Goal: Information Seeking & Learning: Find specific fact

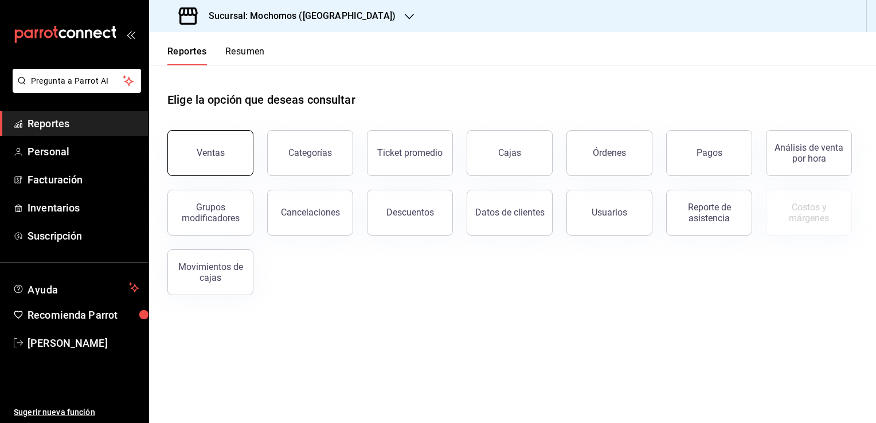
click at [227, 152] on button "Ventas" at bounding box center [210, 153] width 86 height 46
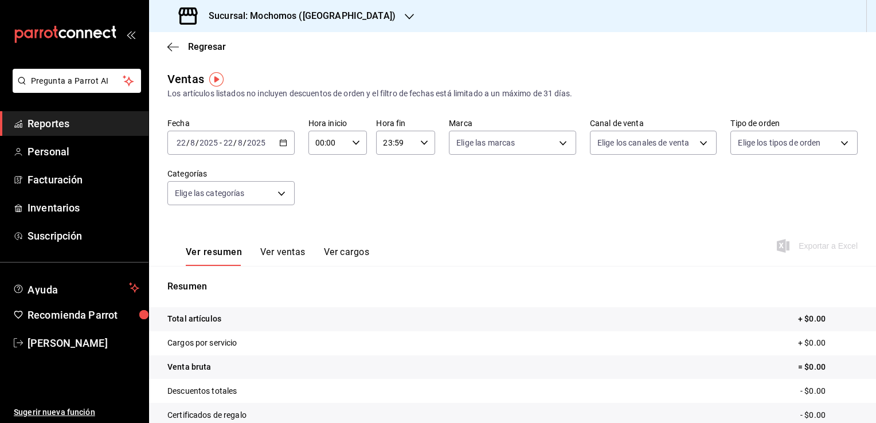
click at [281, 143] on icon "button" at bounding box center [283, 143] width 8 height 8
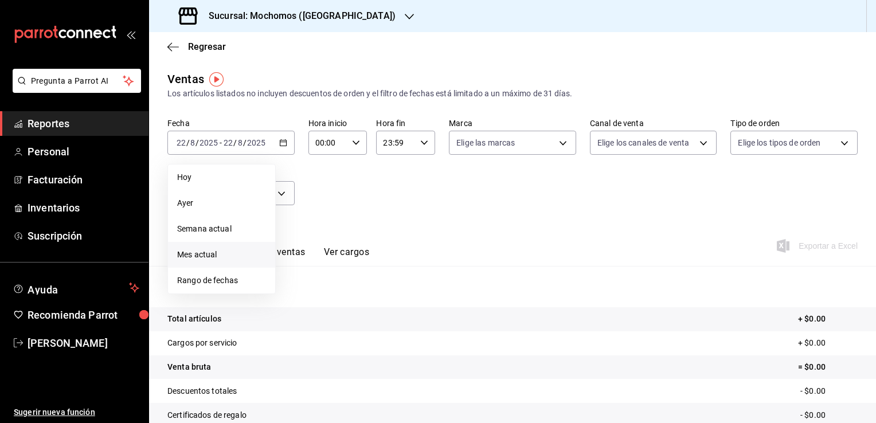
click at [221, 251] on span "Mes actual" at bounding box center [221, 255] width 89 height 12
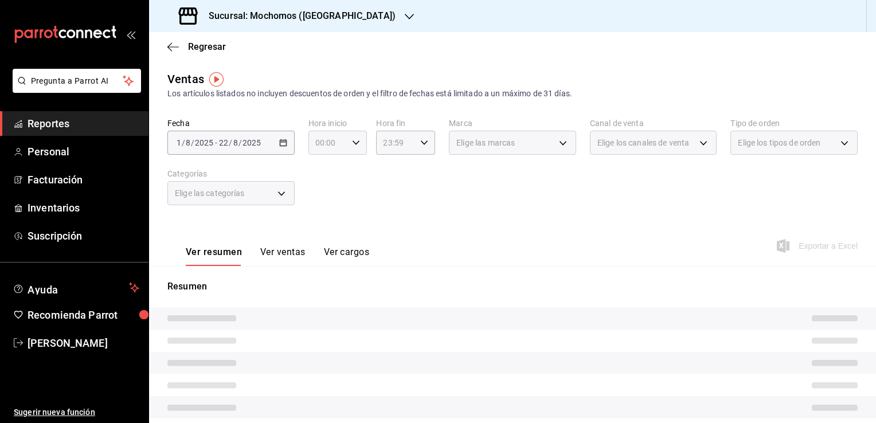
click at [355, 145] on icon "button" at bounding box center [356, 143] width 8 height 8
click at [319, 230] on span "02" at bounding box center [321, 226] width 11 height 9
type input "02:00"
click at [323, 204] on span "06" at bounding box center [321, 199] width 11 height 9
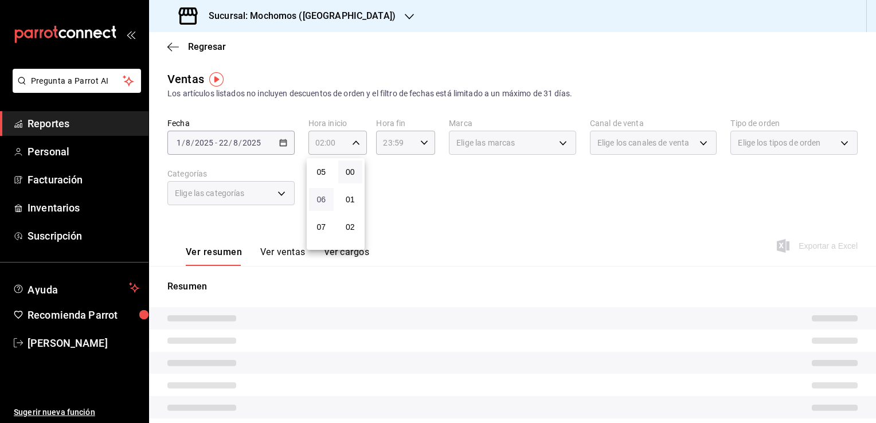
type input "06:00"
click at [408, 210] on div at bounding box center [438, 211] width 876 height 423
click at [424, 143] on icon "button" at bounding box center [424, 143] width 8 height 8
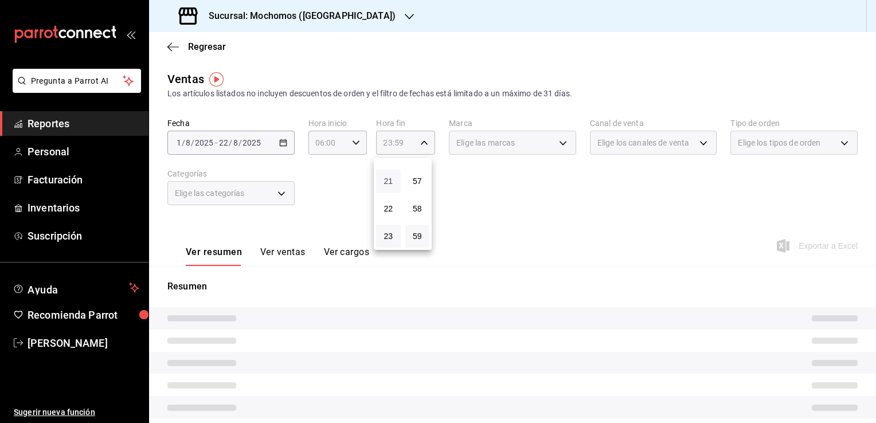
click at [386, 183] on span "21" at bounding box center [388, 180] width 11 height 9
type input "21:59"
click at [387, 214] on span "05" at bounding box center [388, 211] width 11 height 9
type input "05:59"
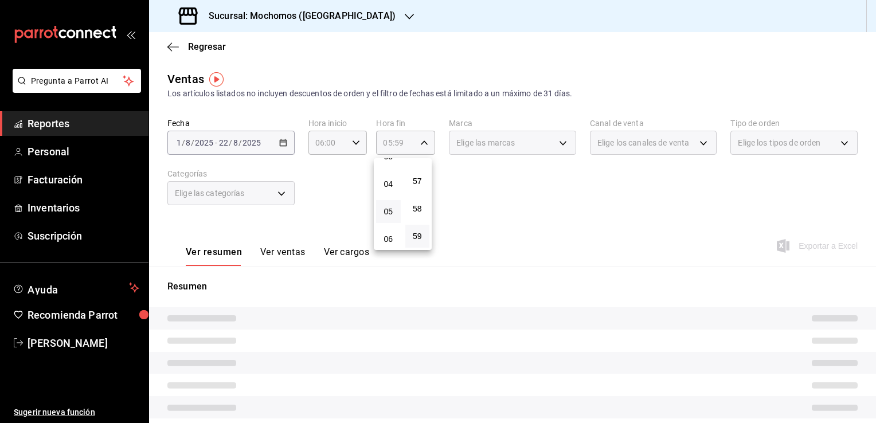
click at [481, 213] on div at bounding box center [438, 211] width 876 height 423
click at [557, 140] on div "Elige las marcas" at bounding box center [512, 143] width 127 height 24
click at [558, 143] on div "Elige las marcas" at bounding box center [512, 143] width 127 height 24
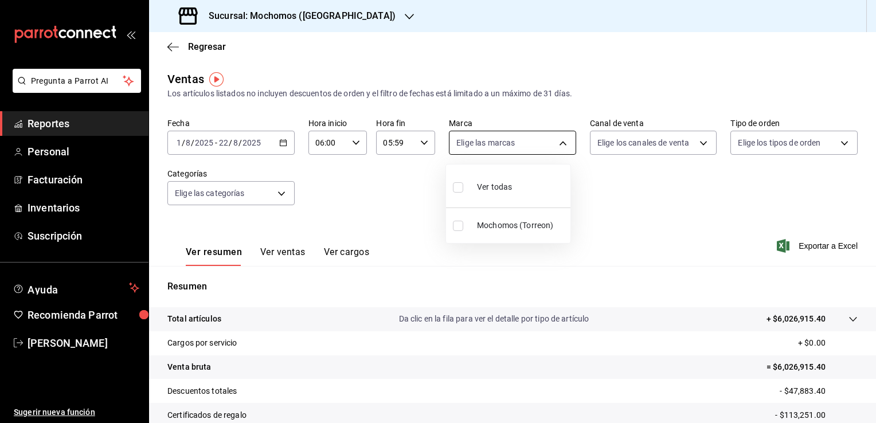
click at [558, 143] on body "Pregunta a Parrot AI Reportes Personal Facturación Inventarios Suscripción Ayud…" at bounding box center [438, 211] width 876 height 423
click at [497, 185] on span "Ver todas" at bounding box center [494, 187] width 35 height 12
type input "c8544d00-0077-49dd-9e07-f6fffff65e49"
checkbox input "true"
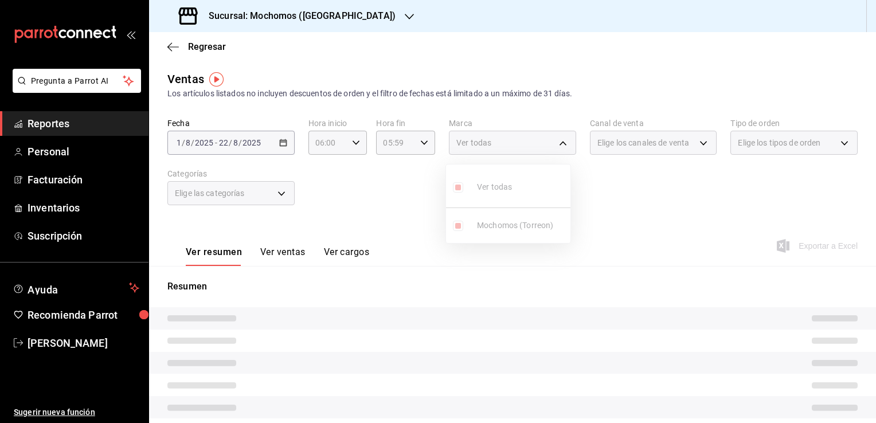
click at [648, 202] on div at bounding box center [438, 211] width 876 height 423
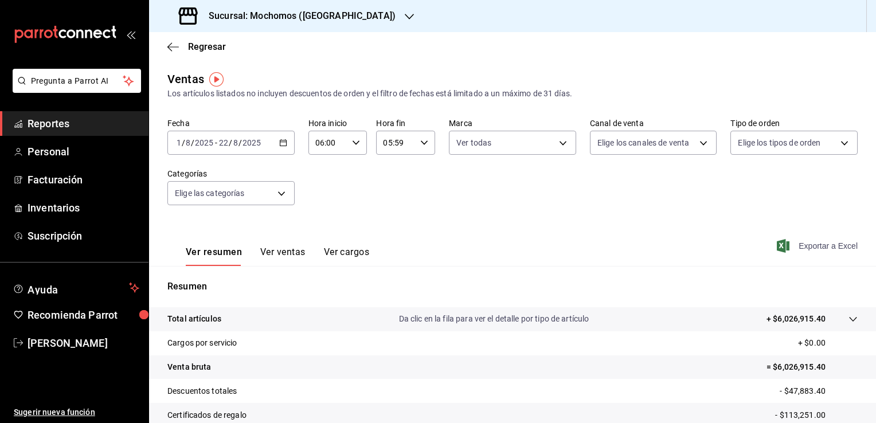
click at [804, 246] on span "Exportar a Excel" at bounding box center [818, 246] width 79 height 14
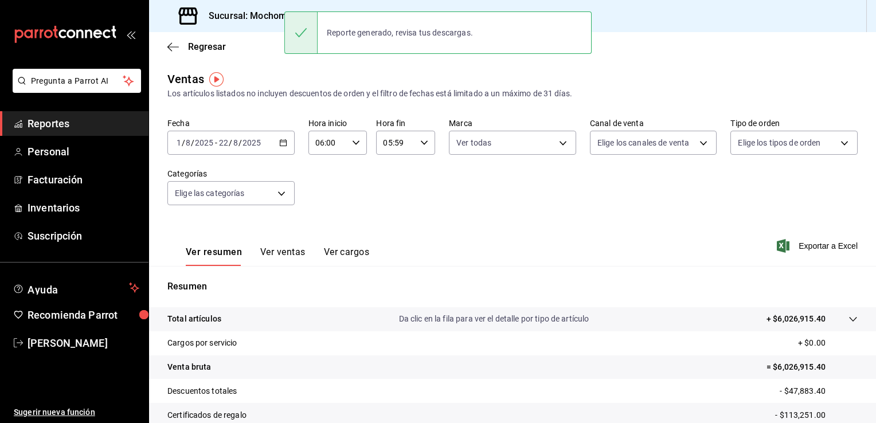
click at [480, 207] on div "Fecha [DATE] [DATE] - [DATE] [DATE] Hora inicio 06:00 Hora inicio Hora fin 05:5…" at bounding box center [512, 168] width 690 height 101
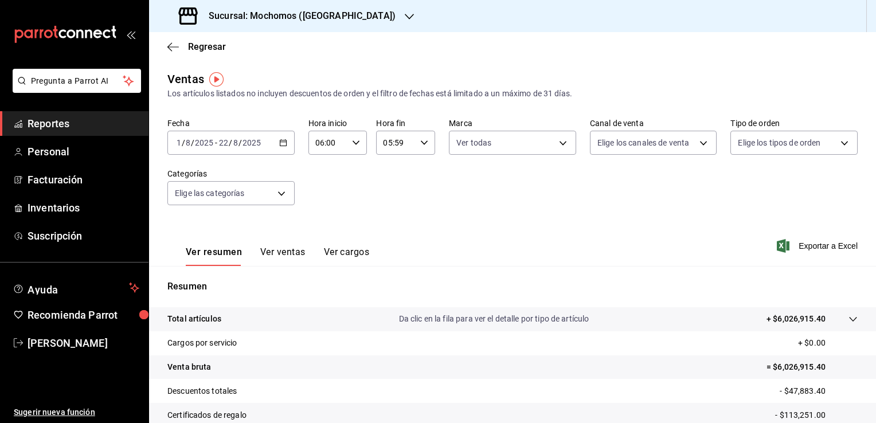
click at [635, 197] on div "Fecha [DATE] [DATE] - [DATE] [DATE] Hora inicio 06:00 Hora inicio Hora fin 05:5…" at bounding box center [512, 168] width 690 height 101
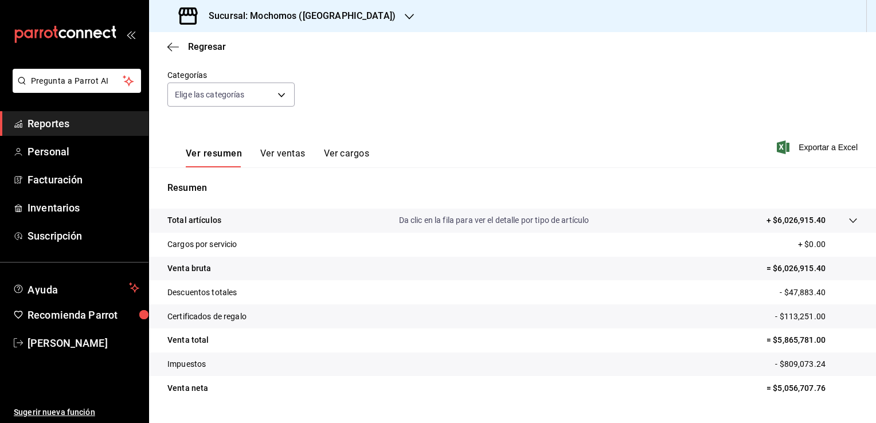
scroll to position [104, 0]
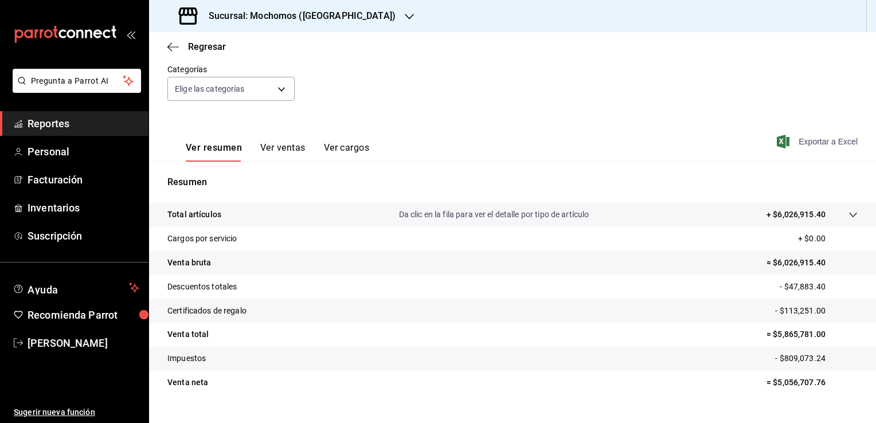
click at [800, 145] on span "Exportar a Excel" at bounding box center [818, 142] width 79 height 14
click at [542, 106] on div "Fecha [DATE] [DATE] - [DATE] [DATE] Hora inicio 06:00 Hora inicio Hora fin 05:5…" at bounding box center [512, 64] width 690 height 101
click at [78, 125] on span "Reportes" at bounding box center [84, 123] width 112 height 15
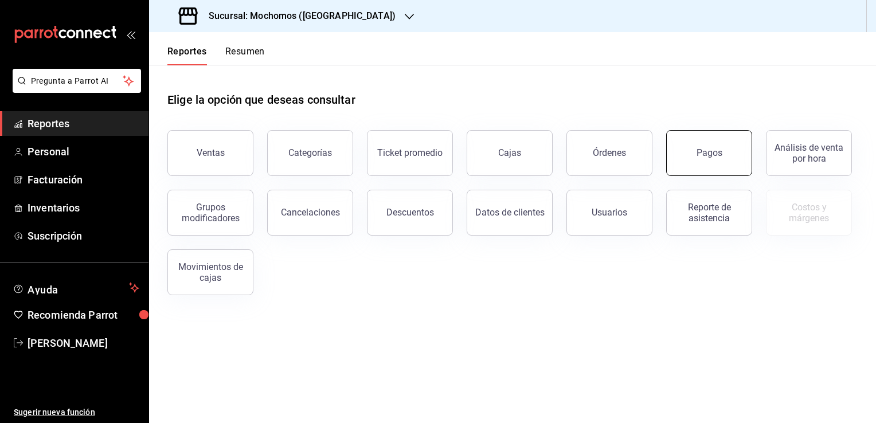
click at [713, 154] on div "Pagos" at bounding box center [709, 152] width 26 height 11
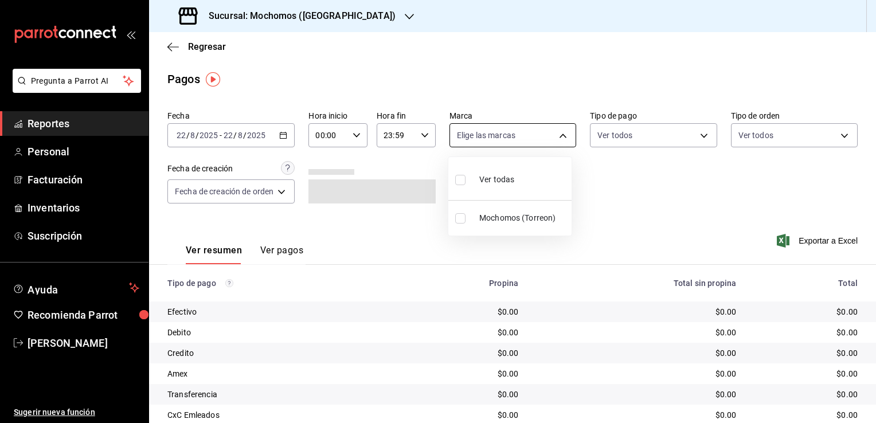
click at [559, 137] on body "Pregunta a Parrot AI Reportes Personal Facturación Inventarios Suscripción Ayud…" at bounding box center [438, 211] width 876 height 423
click at [507, 181] on span "Ver todas" at bounding box center [496, 180] width 35 height 12
type input "c8544d00-0077-49dd-9e07-f6fffff65e49"
checkbox input "true"
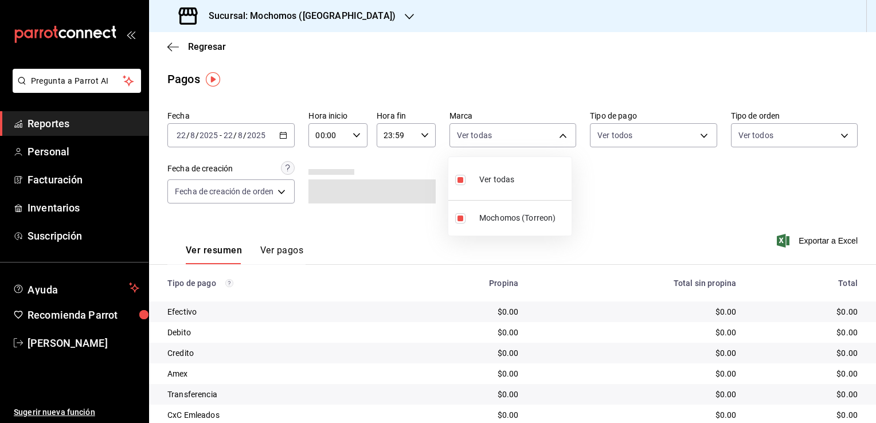
click at [285, 137] on div at bounding box center [438, 211] width 876 height 423
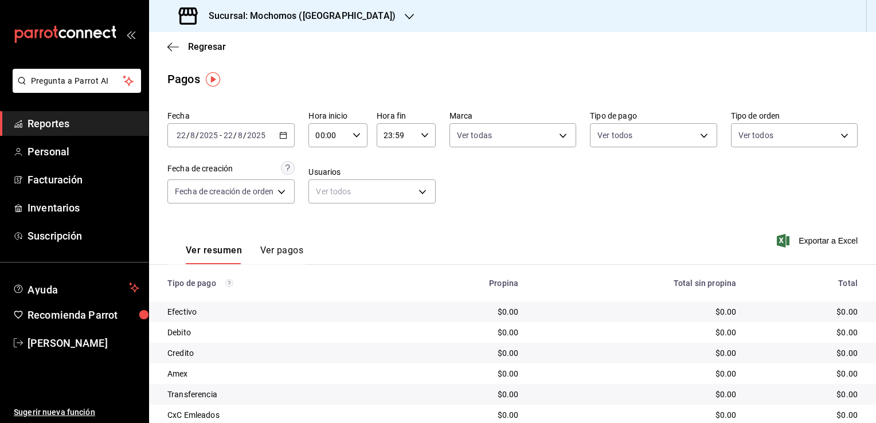
click at [285, 137] on icon "button" at bounding box center [283, 135] width 8 height 8
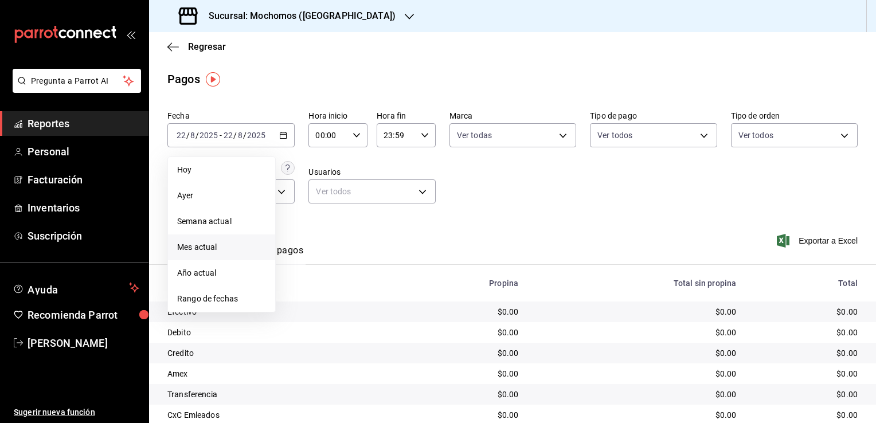
click at [219, 250] on span "Mes actual" at bounding box center [221, 247] width 89 height 12
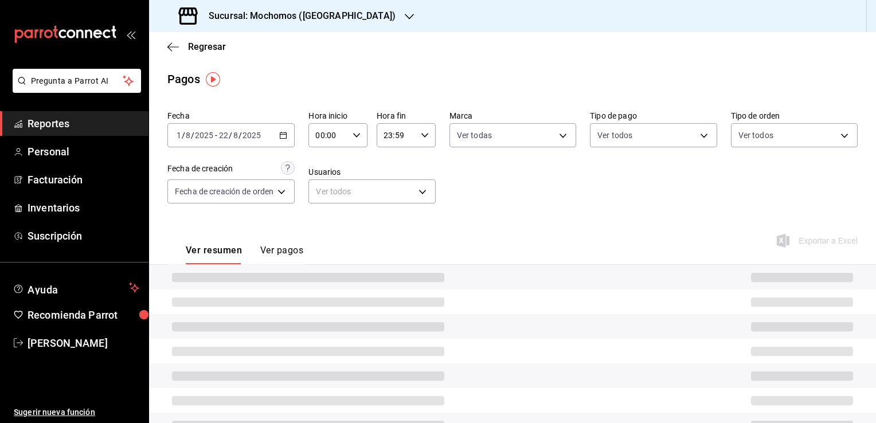
click at [356, 138] on icon "button" at bounding box center [356, 135] width 8 height 8
click at [323, 218] on span "02" at bounding box center [324, 219] width 11 height 9
type input "02:00"
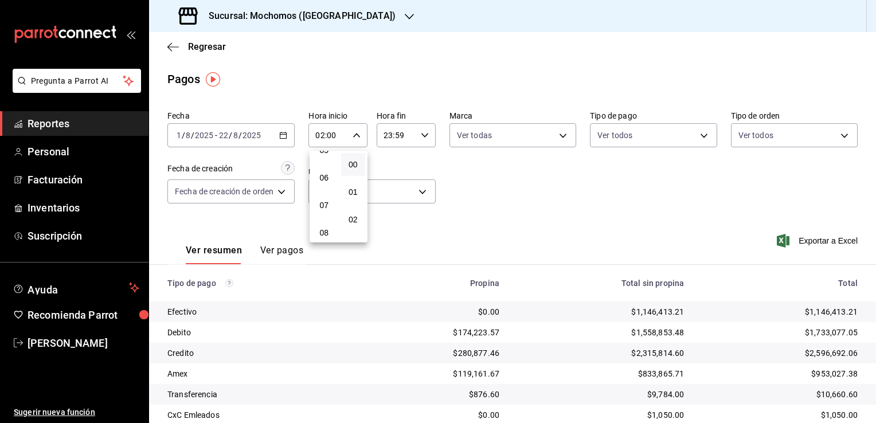
scroll to position [160, 0]
click at [324, 172] on span "06" at bounding box center [324, 168] width 11 height 9
type input "06:00"
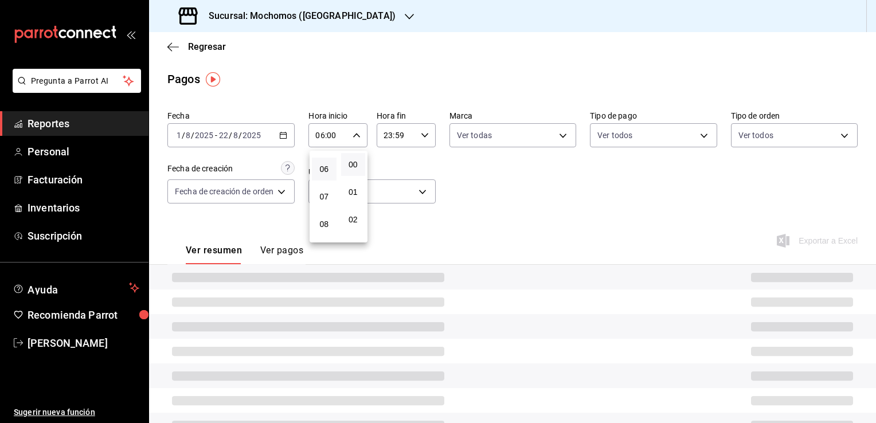
click at [481, 187] on div at bounding box center [438, 211] width 876 height 423
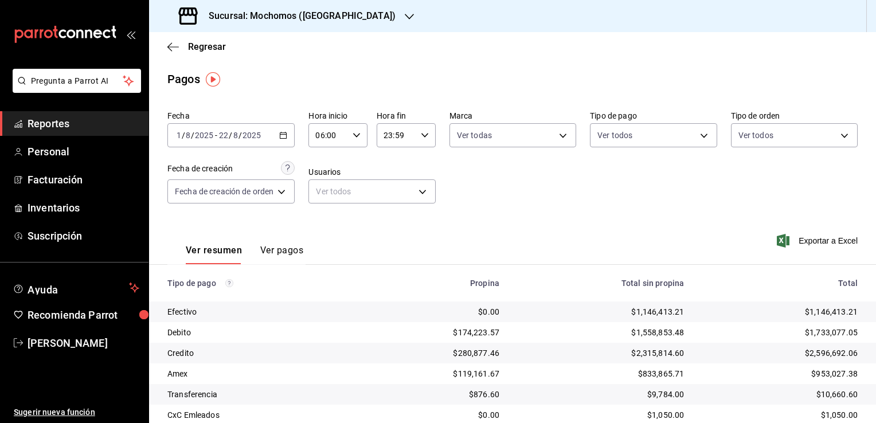
click at [425, 134] on icon "button" at bounding box center [425, 135] width 8 height 8
click at [390, 173] on span "21" at bounding box center [391, 173] width 11 height 9
type input "21:59"
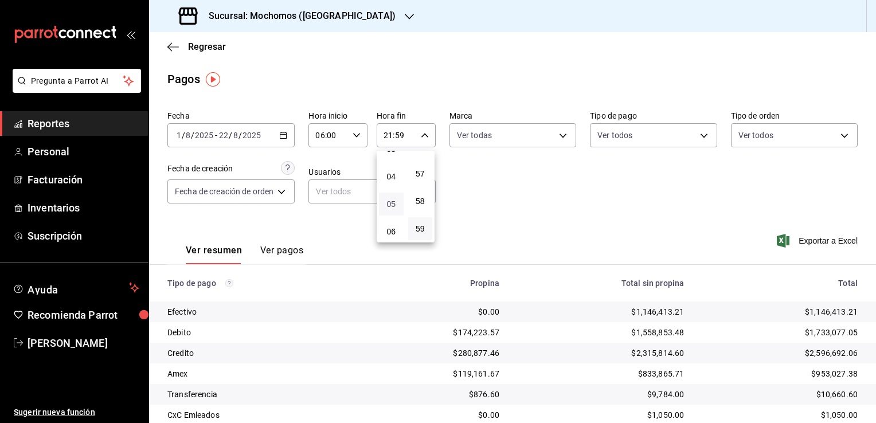
click at [392, 203] on span "05" at bounding box center [391, 203] width 11 height 9
type input "05:59"
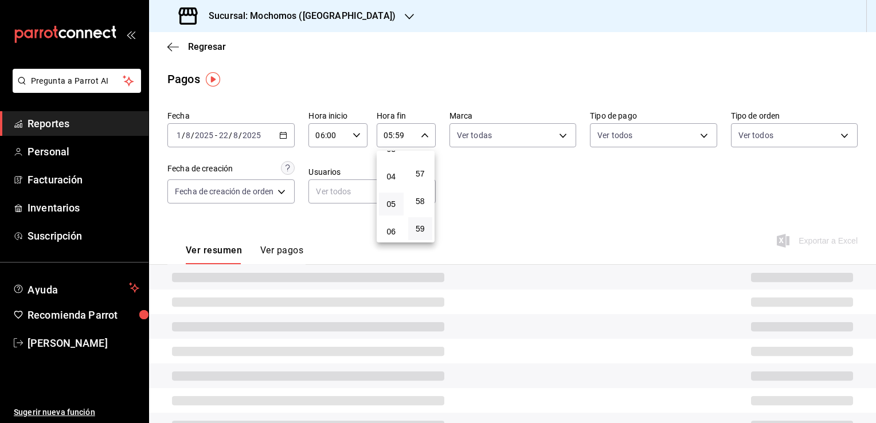
click at [490, 205] on div at bounding box center [438, 211] width 876 height 423
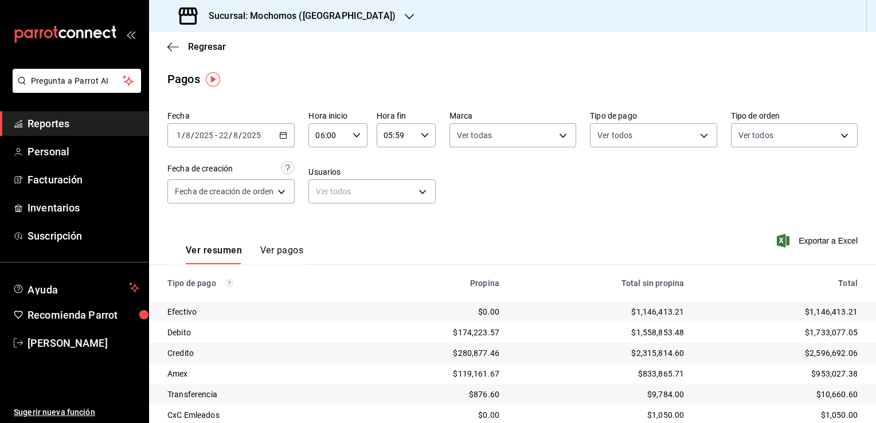
scroll to position [62, 0]
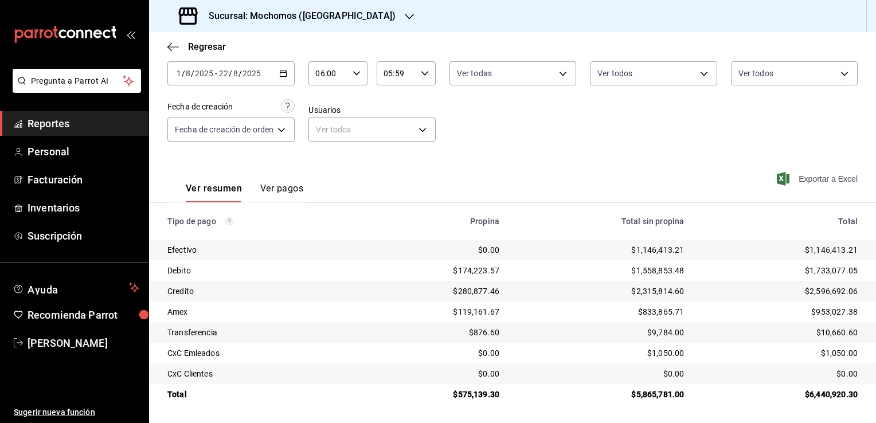
click at [805, 182] on span "Exportar a Excel" at bounding box center [818, 179] width 79 height 14
click at [430, 174] on div "Ver resumen Ver pagos Exportar a Excel" at bounding box center [512, 185] width 727 height 61
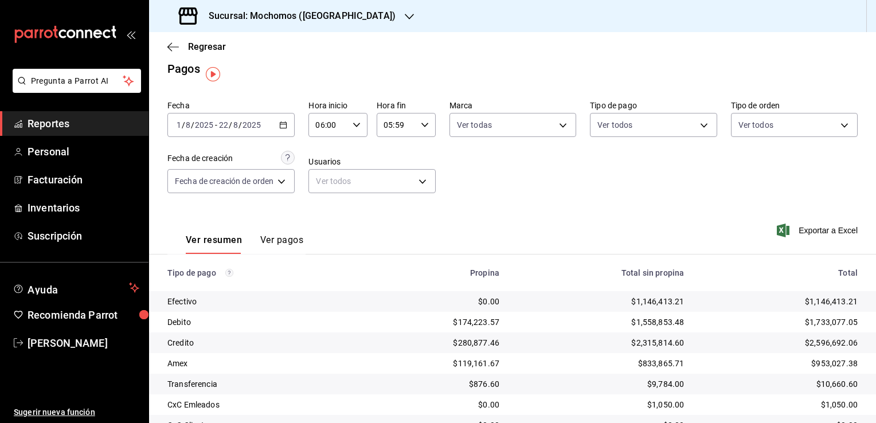
scroll to position [0, 0]
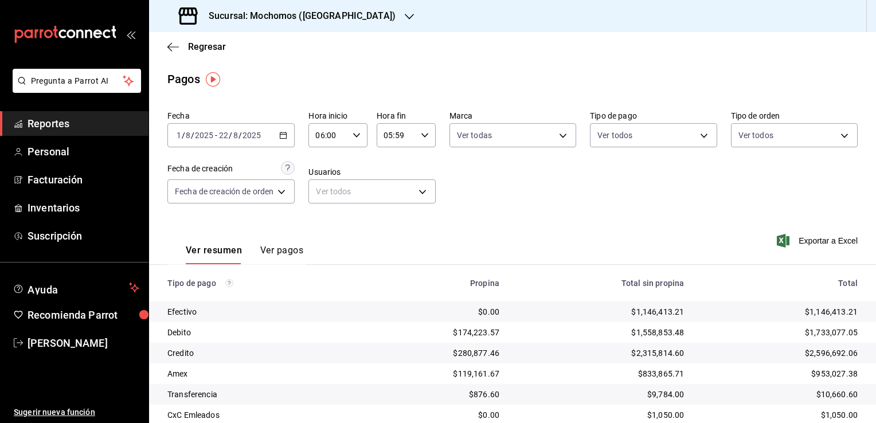
click at [96, 125] on span "Reportes" at bounding box center [84, 123] width 112 height 15
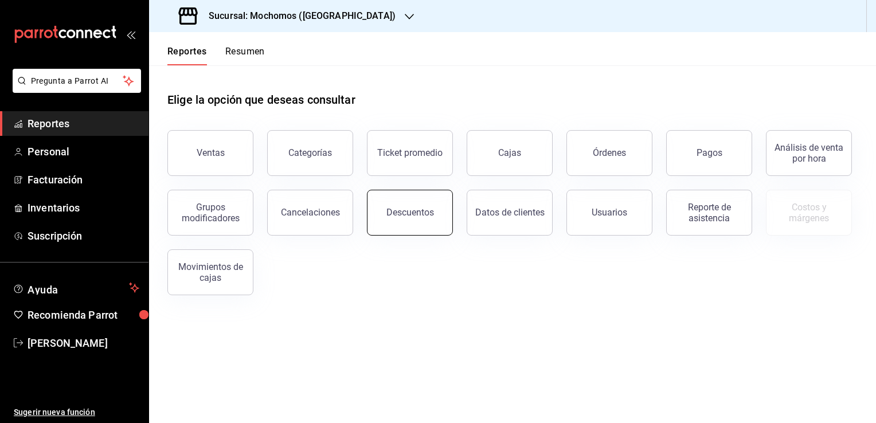
click at [390, 221] on button "Descuentos" at bounding box center [410, 213] width 86 height 46
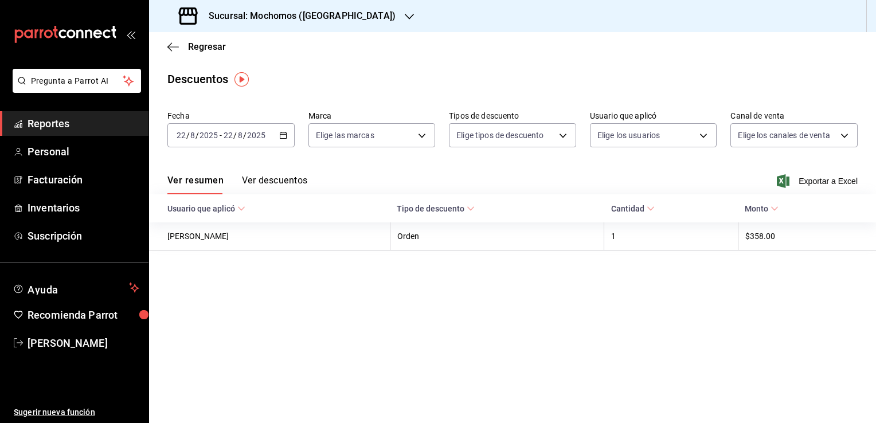
click at [282, 134] on icon "button" at bounding box center [283, 135] width 8 height 8
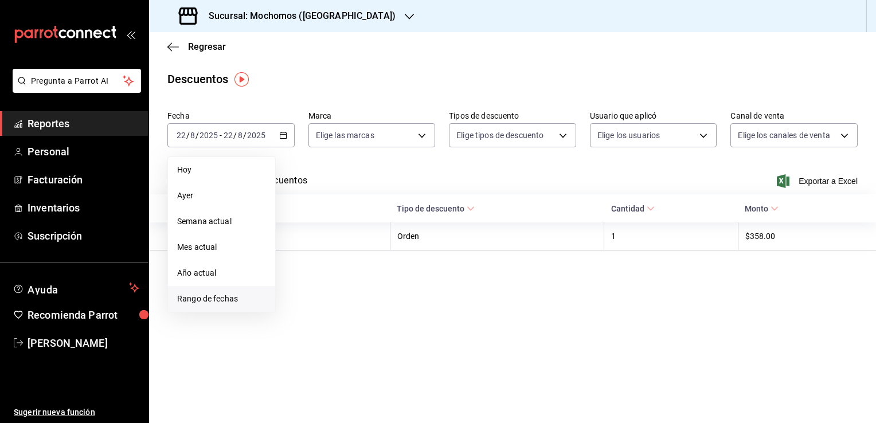
click at [224, 295] on span "Rango de fechas" at bounding box center [221, 299] width 89 height 12
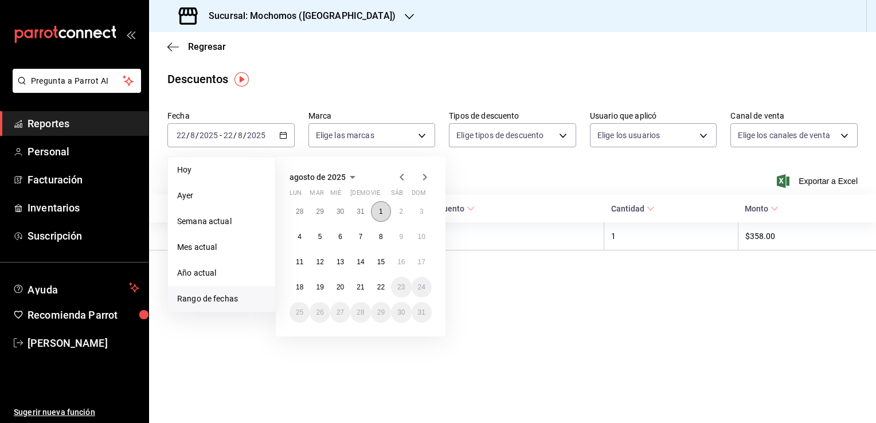
click at [379, 205] on button "1" at bounding box center [381, 211] width 20 height 21
click at [380, 288] on abbr "22" at bounding box center [380, 287] width 7 height 8
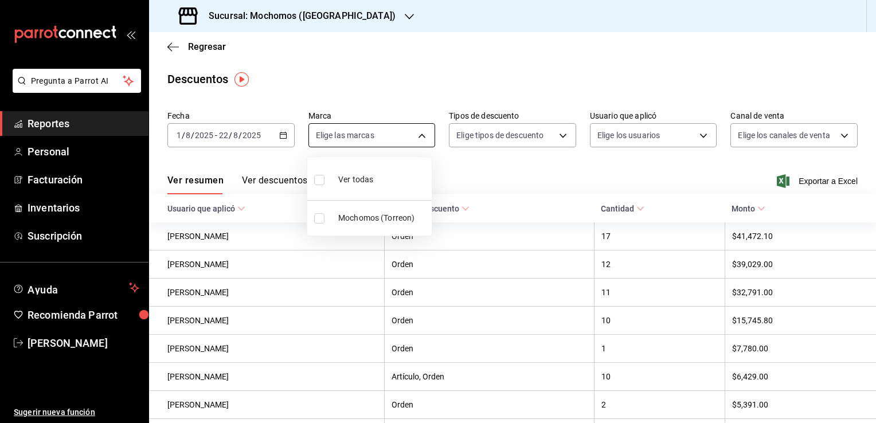
click at [415, 135] on body "Pregunta a Parrot AI Reportes Personal Facturación Inventarios Suscripción Ayud…" at bounding box center [438, 211] width 876 height 423
click at [378, 172] on li "Ver todas" at bounding box center [369, 179] width 124 height 34
type input "c8544d00-0077-49dd-9e07-f6fffff65e49"
checkbox input "true"
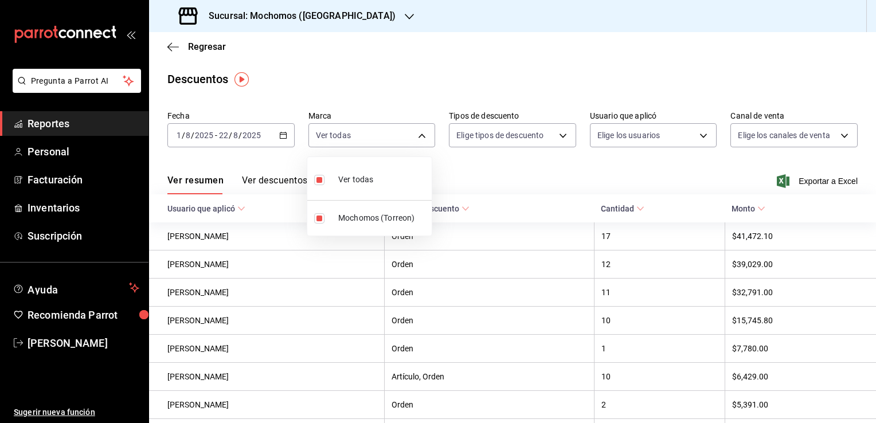
click at [606, 67] on div at bounding box center [438, 211] width 876 height 423
click at [802, 180] on span "Exportar a Excel" at bounding box center [818, 181] width 79 height 14
click at [497, 59] on div "Regresar" at bounding box center [512, 46] width 727 height 29
click at [116, 121] on span "Reportes" at bounding box center [84, 123] width 112 height 15
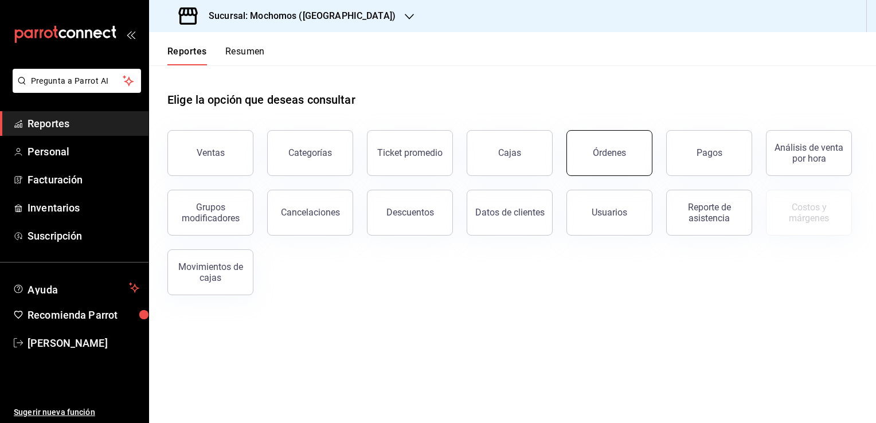
click at [593, 160] on button "Órdenes" at bounding box center [609, 153] width 86 height 46
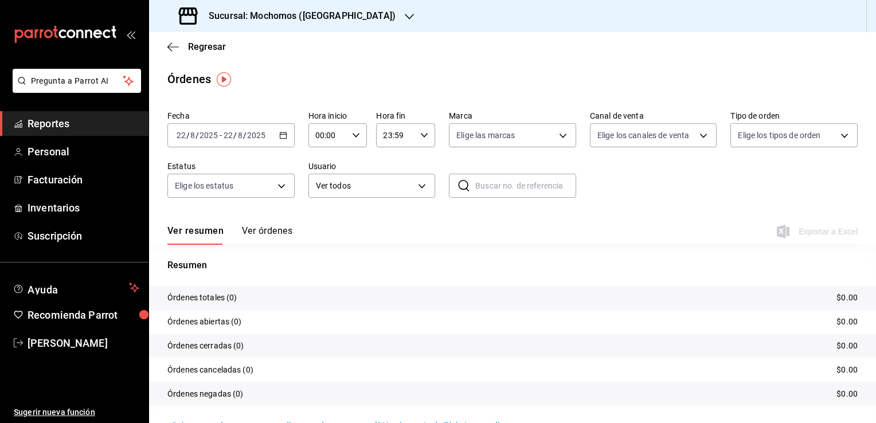
click at [282, 136] on icon "button" at bounding box center [283, 135] width 8 height 8
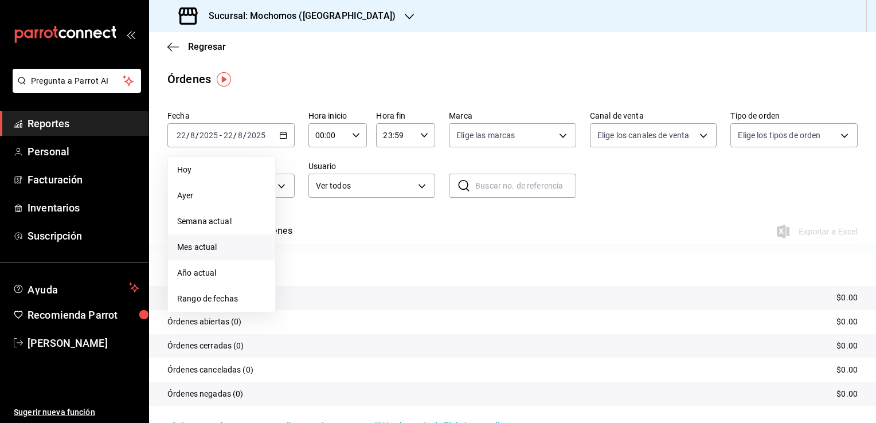
click at [211, 246] on span "Mes actual" at bounding box center [221, 247] width 89 height 12
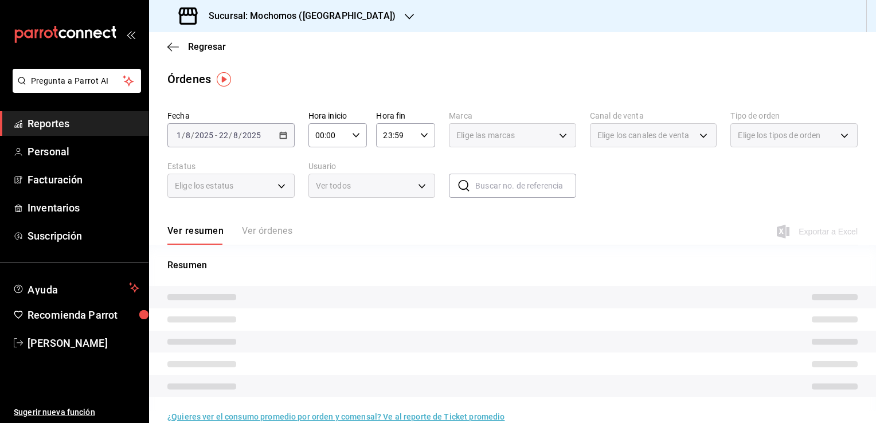
click at [355, 135] on \(Stroke\) "button" at bounding box center [355, 135] width 7 height 4
click at [325, 223] on span "02" at bounding box center [321, 219] width 11 height 9
type input "02:00"
click at [321, 219] on span "06" at bounding box center [321, 214] width 11 height 9
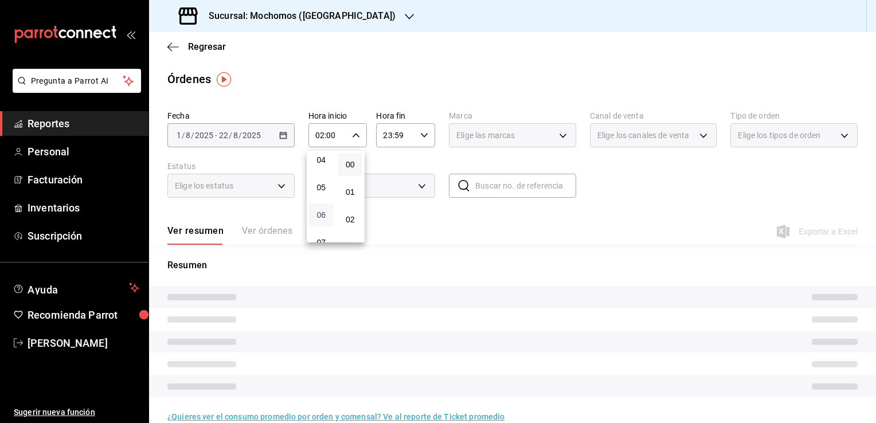
type input "06:00"
click at [396, 229] on div at bounding box center [438, 211] width 876 height 423
click at [419, 130] on div "23:59 Hora fin" at bounding box center [405, 135] width 59 height 24
click at [387, 176] on span "21" at bounding box center [388, 173] width 11 height 9
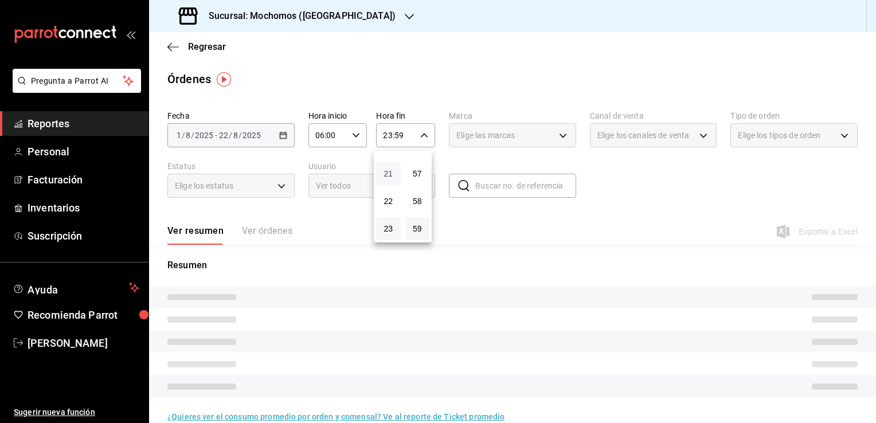
type input "21:59"
click at [389, 206] on span "05" at bounding box center [388, 203] width 11 height 9
type input "05:59"
click at [469, 240] on div at bounding box center [438, 211] width 876 height 423
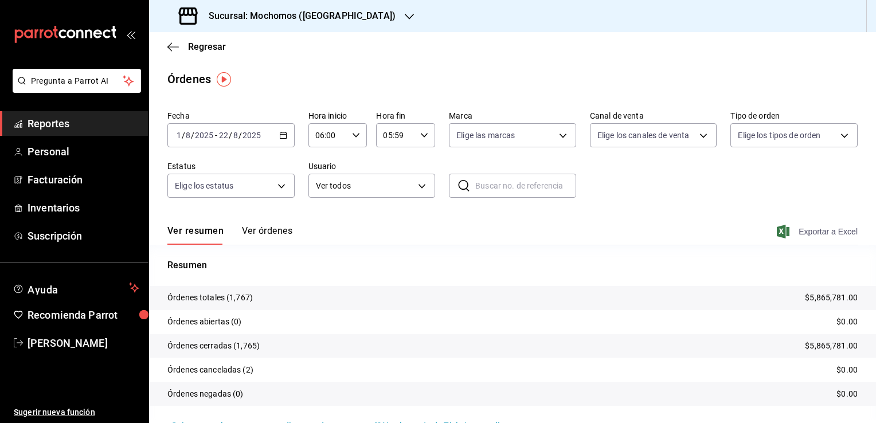
click at [792, 230] on span "Exportar a Excel" at bounding box center [818, 232] width 79 height 14
click at [814, 234] on span "Exportar a Excel" at bounding box center [818, 232] width 79 height 14
click at [802, 233] on span "Exportar a Excel" at bounding box center [818, 232] width 79 height 14
click at [805, 230] on div "Exportando a excel..." at bounding box center [810, 231] width 93 height 10
click at [644, 197] on div "Fecha [DATE] [DATE] - [DATE] [DATE] Hora inicio 06:00 Hora inicio Hora fin 05:5…" at bounding box center [512, 158] width 690 height 105
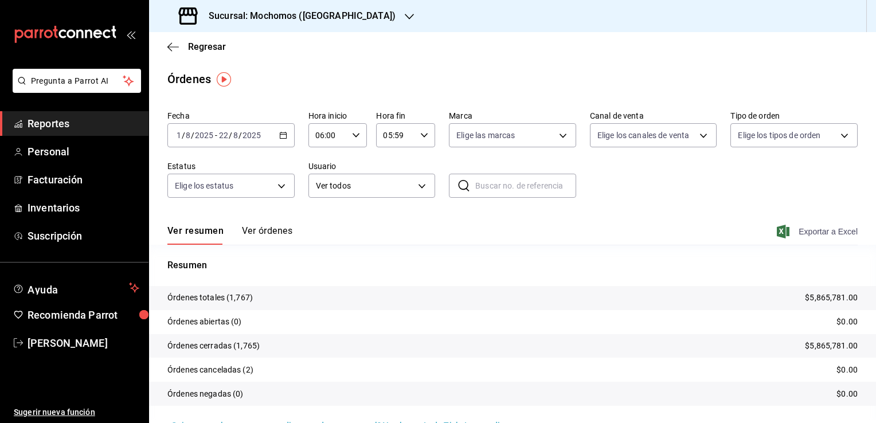
click at [795, 233] on span "Exportar a Excel" at bounding box center [818, 232] width 79 height 14
click at [802, 228] on span "Exportar a Excel" at bounding box center [818, 232] width 79 height 14
click at [332, 11] on h3 "Sucursal: Mochomos ([GEOGRAPHIC_DATA])" at bounding box center [297, 16] width 196 height 14
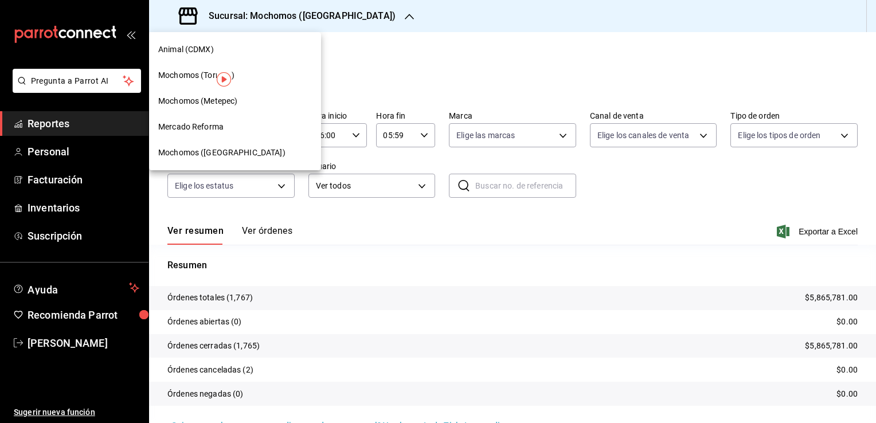
click at [218, 152] on span "Mochomos ([GEOGRAPHIC_DATA])" at bounding box center [221, 153] width 127 height 12
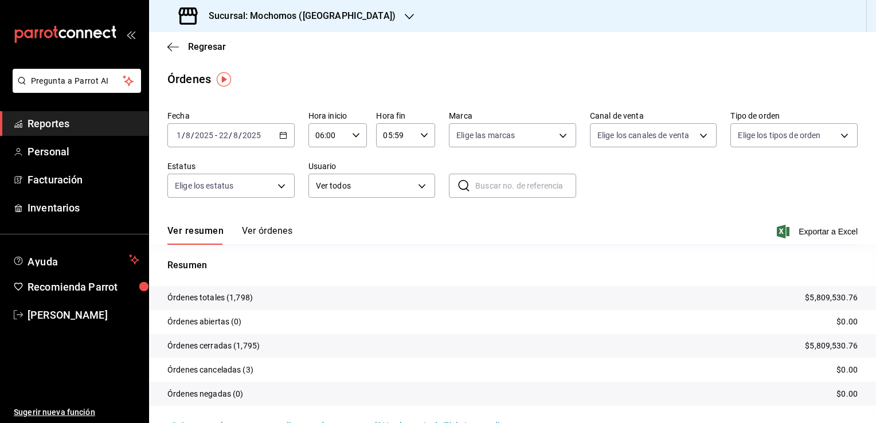
click at [284, 140] on div "[DATE] [DATE] - [DATE] [DATE]" at bounding box center [230, 135] width 127 height 24
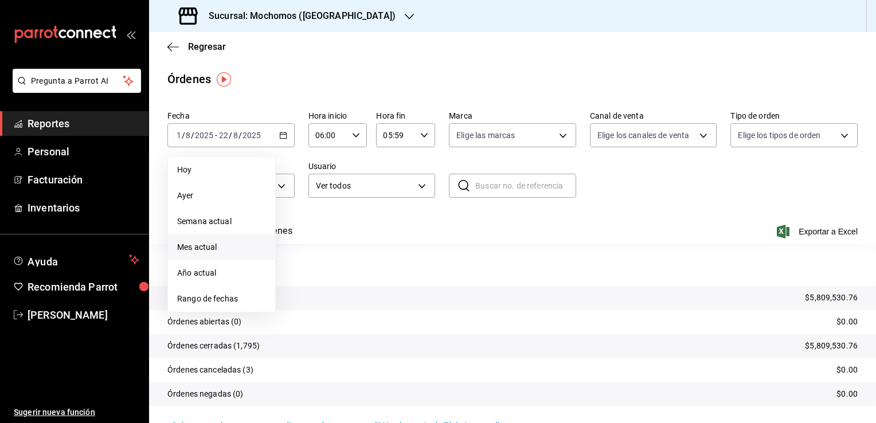
click at [221, 244] on span "Mes actual" at bounding box center [221, 247] width 89 height 12
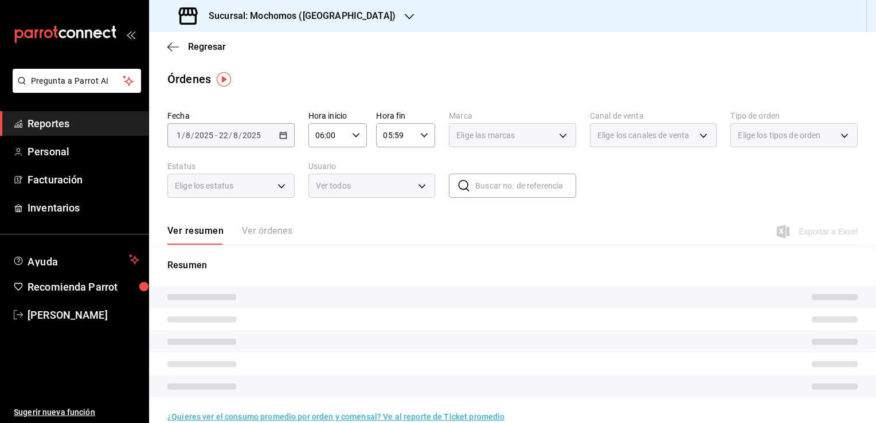
click at [387, 251] on div "Resumen" at bounding box center [512, 328] width 727 height 166
click at [556, 135] on div "Elige las marcas" at bounding box center [512, 135] width 127 height 24
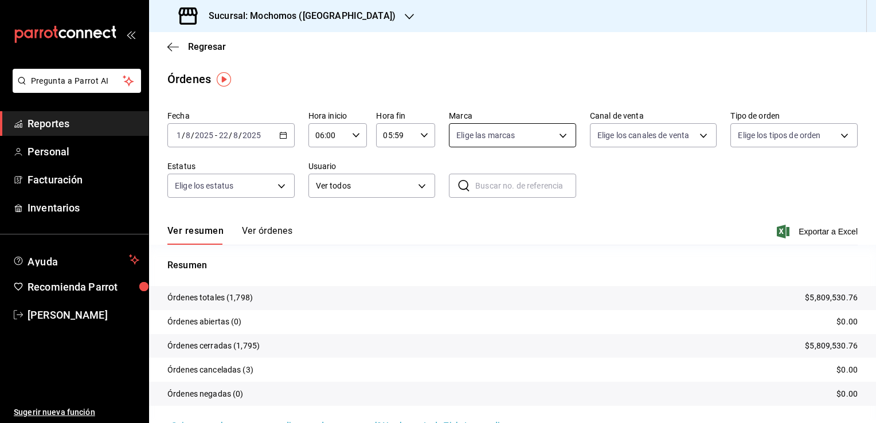
click at [556, 135] on body "Pregunta a Parrot AI Reportes Personal Facturación Inventarios Ayuda Recomienda…" at bounding box center [438, 211] width 876 height 423
drag, startPoint x: 508, startPoint y: 182, endPoint x: 476, endPoint y: 178, distance: 32.3
click at [476, 178] on div "Ver todas" at bounding box center [482, 178] width 59 height 25
type input "562d5b5b-21a2-4ace-a941-66278f4a6c49"
checkbox input "true"
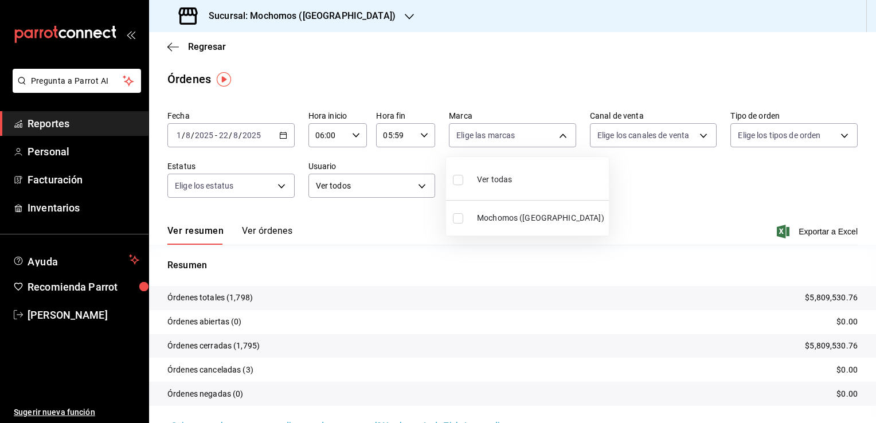
checkbox input "true"
click at [724, 199] on div at bounding box center [438, 211] width 876 height 423
click at [283, 135] on icon "button" at bounding box center [283, 135] width 8 height 8
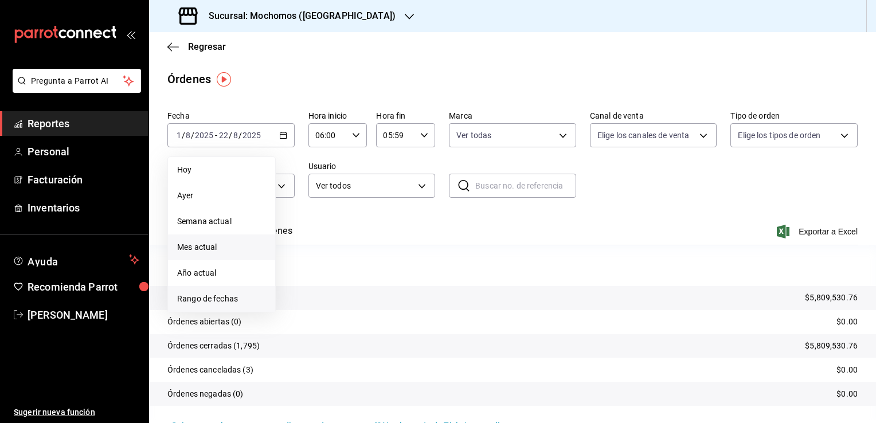
click at [230, 298] on span "Rango de fechas" at bounding box center [221, 299] width 89 height 12
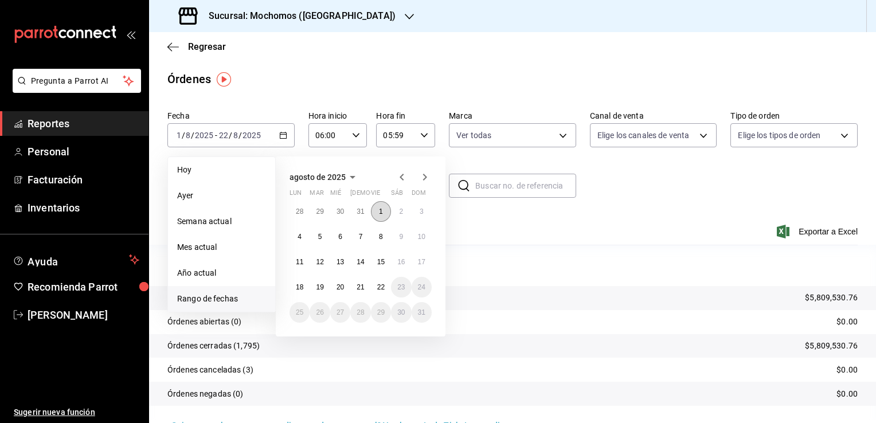
click at [379, 211] on abbr "1" at bounding box center [381, 211] width 4 height 8
click at [377, 283] on abbr "22" at bounding box center [380, 287] width 7 height 8
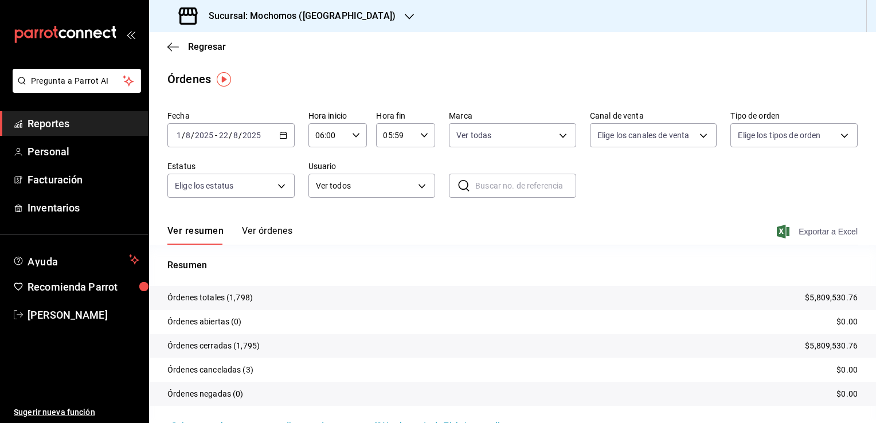
click at [800, 229] on span "Exportar a Excel" at bounding box center [818, 232] width 79 height 14
click at [806, 231] on span "Exportar a Excel" at bounding box center [818, 232] width 79 height 14
click at [797, 233] on span "Exportar a Excel" at bounding box center [818, 232] width 79 height 14
click at [814, 231] on span "Exportar a Excel" at bounding box center [818, 232] width 79 height 14
click at [97, 123] on span "Reportes" at bounding box center [84, 123] width 112 height 15
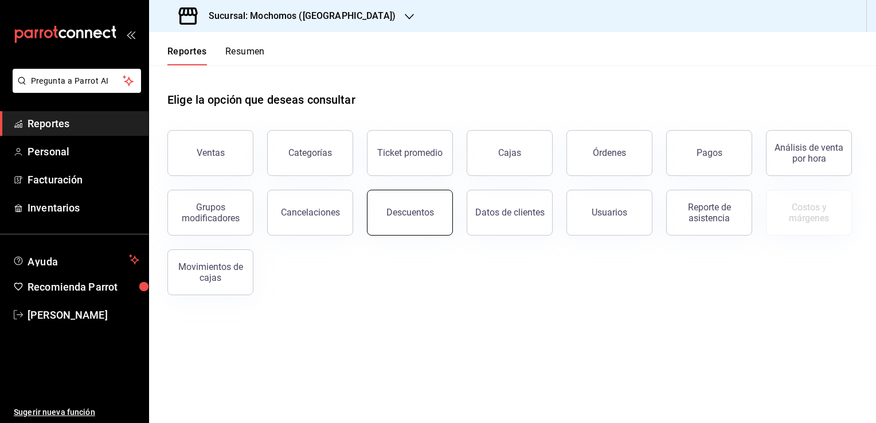
click at [424, 213] on div "Descuentos" at bounding box center [410, 212] width 48 height 11
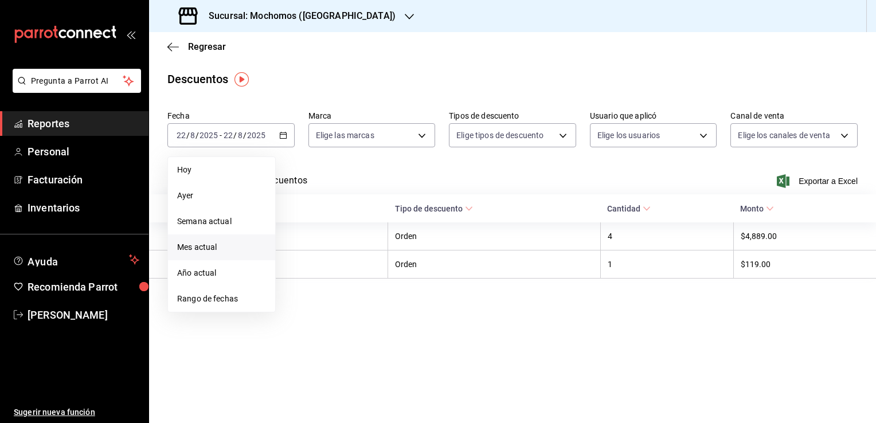
click at [212, 246] on span "Mes actual" at bounding box center [221, 247] width 89 height 12
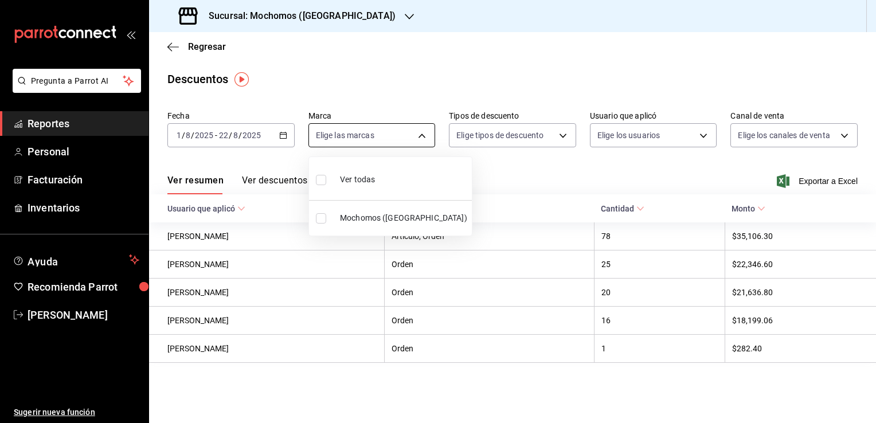
click at [422, 136] on body "Pregunta a Parrot AI Reportes Personal Facturación Inventarios Ayuda Recomienda…" at bounding box center [438, 211] width 876 height 423
click at [373, 182] on span "Ver todas" at bounding box center [357, 180] width 35 height 12
type input "562d5b5b-21a2-4ace-a941-66278f4a6c49"
checkbox input "true"
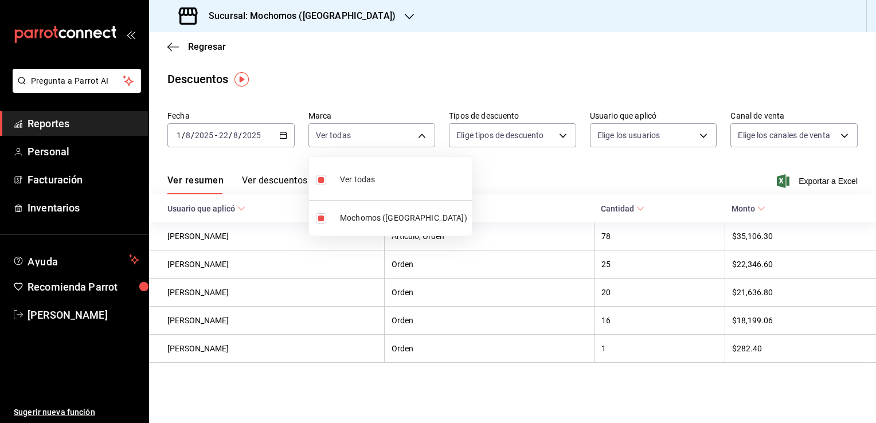
click at [845, 182] on div at bounding box center [438, 211] width 876 height 423
click at [815, 182] on span "Exportar a Excel" at bounding box center [818, 181] width 79 height 14
click at [488, 168] on div "Ver resumen Ver descuentos Exportar a Excel" at bounding box center [512, 177] width 727 height 33
click at [101, 121] on span "Reportes" at bounding box center [84, 123] width 112 height 15
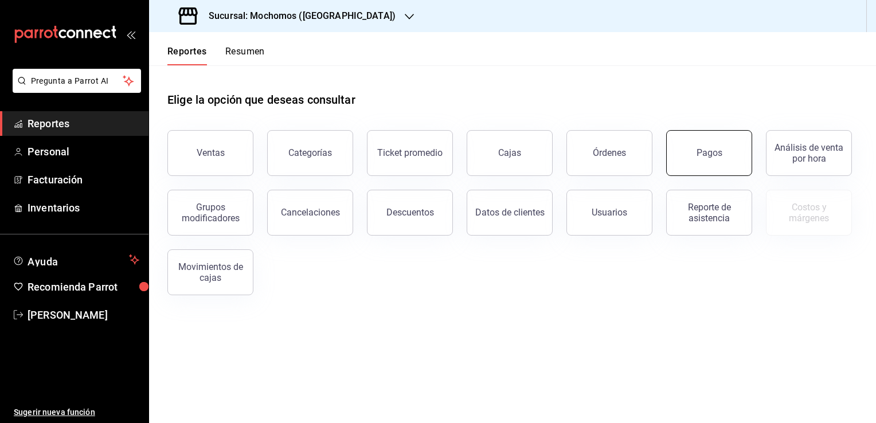
click at [703, 164] on button "Pagos" at bounding box center [709, 153] width 86 height 46
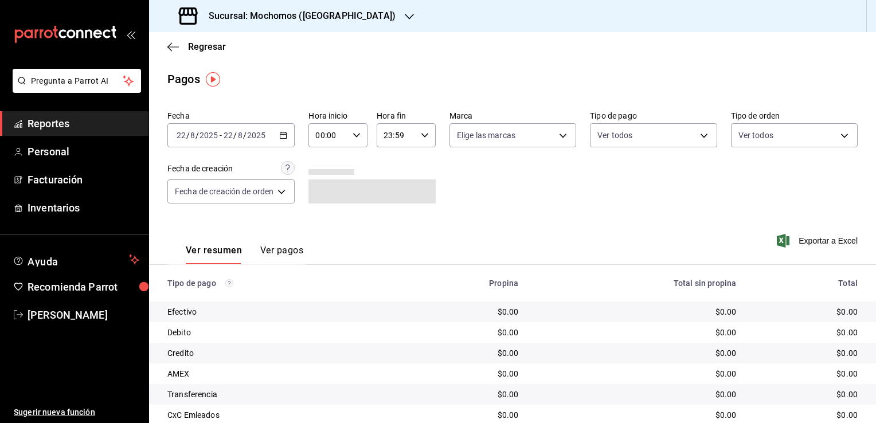
click at [285, 136] on icon "button" at bounding box center [283, 135] width 8 height 8
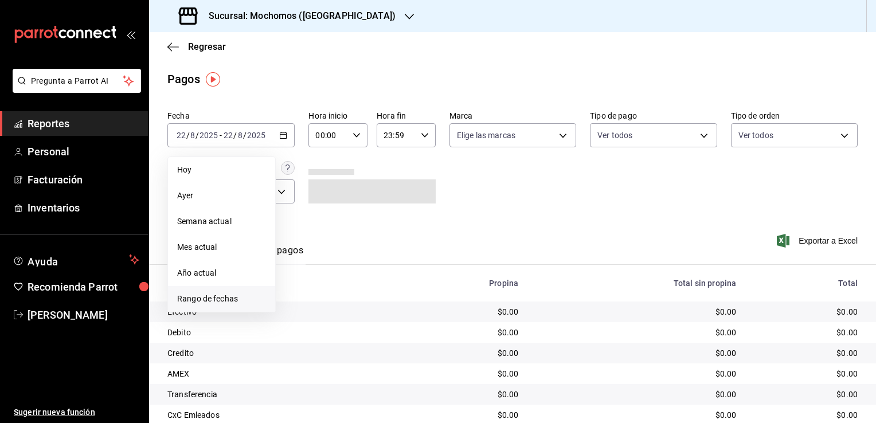
click at [215, 298] on span "Rango de fechas" at bounding box center [221, 299] width 89 height 12
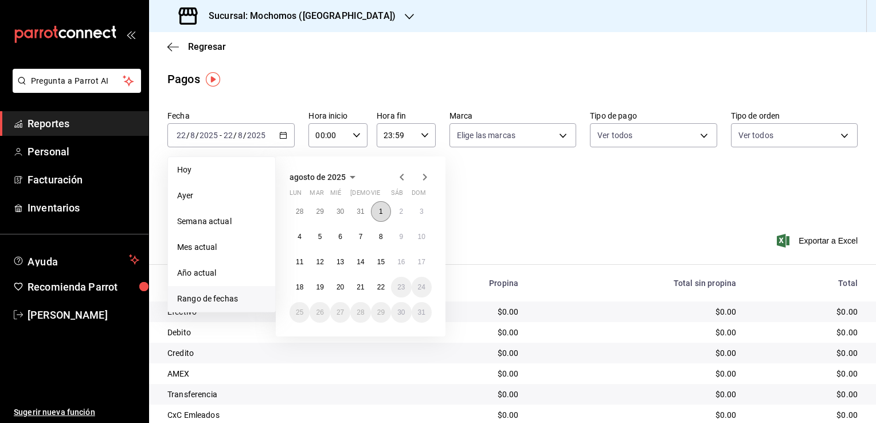
click at [380, 210] on abbr "1" at bounding box center [381, 211] width 4 height 8
click at [380, 288] on abbr "22" at bounding box center [380, 287] width 7 height 8
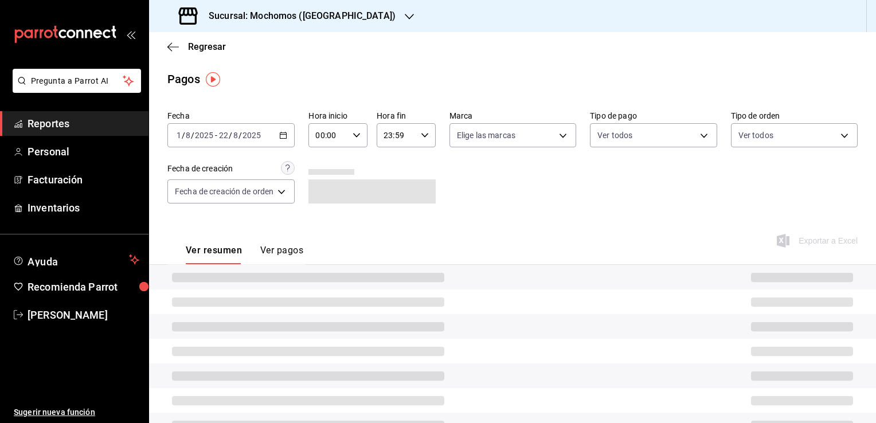
click at [491, 193] on div "Fecha [DATE] [DATE] - [DATE] [DATE] Hora inicio 00:00 Hora inicio Hora fin 23:5…" at bounding box center [512, 161] width 690 height 111
click at [356, 136] on \(Stroke\) "button" at bounding box center [356, 135] width 7 height 4
click at [325, 217] on span "02" at bounding box center [324, 219] width 11 height 9
type input "02:00"
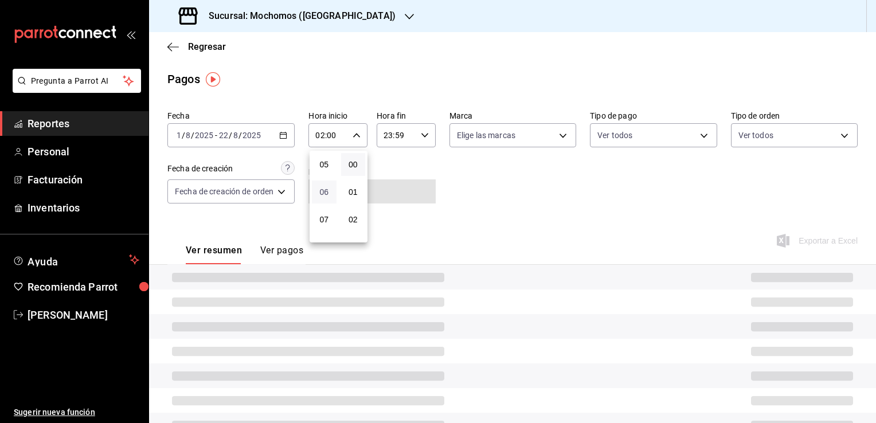
click at [324, 197] on span "06" at bounding box center [324, 191] width 11 height 9
type input "06:00"
click at [470, 198] on div at bounding box center [438, 211] width 876 height 423
click at [423, 134] on icon "button" at bounding box center [425, 135] width 8 height 8
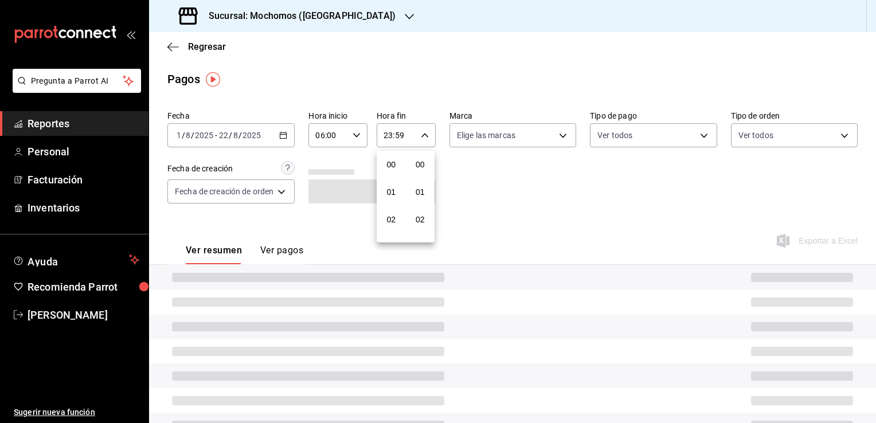
scroll to position [1586, 0]
click at [389, 175] on span "21" at bounding box center [391, 173] width 11 height 9
type input "21:59"
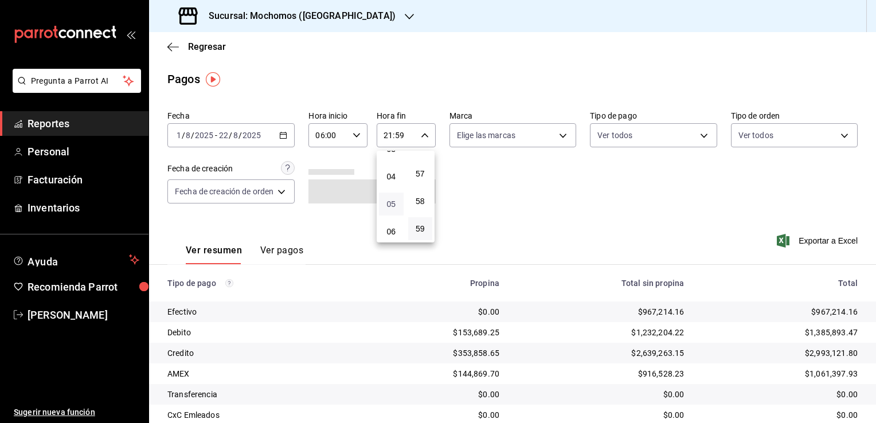
click at [391, 207] on span "05" at bounding box center [391, 203] width 11 height 9
type input "05:59"
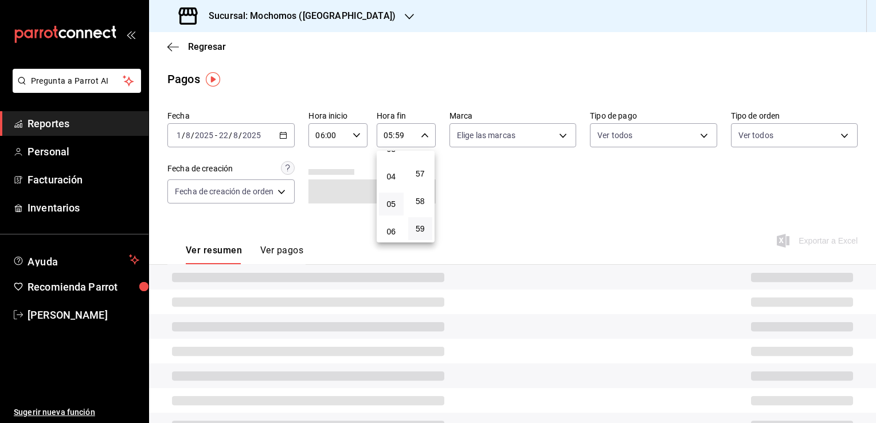
click at [510, 208] on div at bounding box center [438, 211] width 876 height 423
click at [560, 135] on body "Pregunta a Parrot AI Reportes Personal Facturación Inventarios Ayuda Recomienda…" at bounding box center [438, 211] width 876 height 423
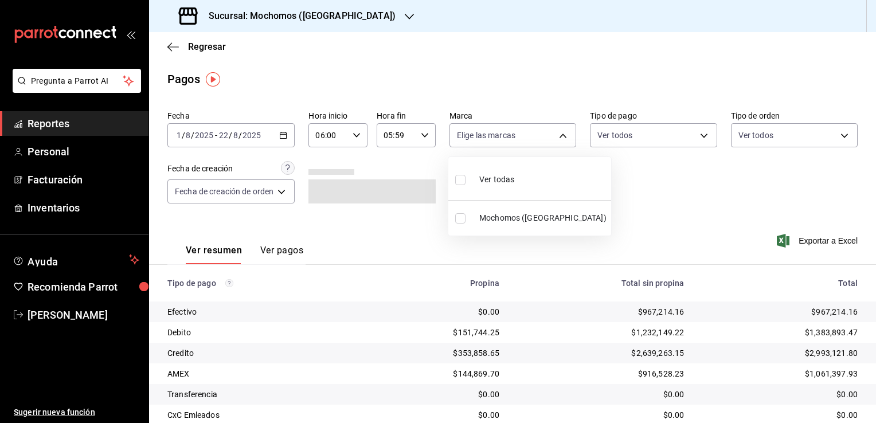
click at [505, 179] on span "Ver todas" at bounding box center [496, 180] width 35 height 12
type input "562d5b5b-21a2-4ace-a941-66278f4a6c49"
checkbox input "true"
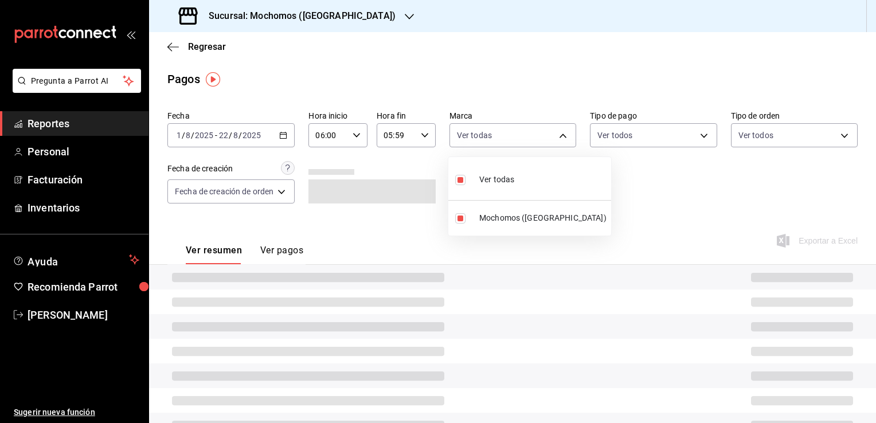
click at [617, 187] on div at bounding box center [438, 211] width 876 height 423
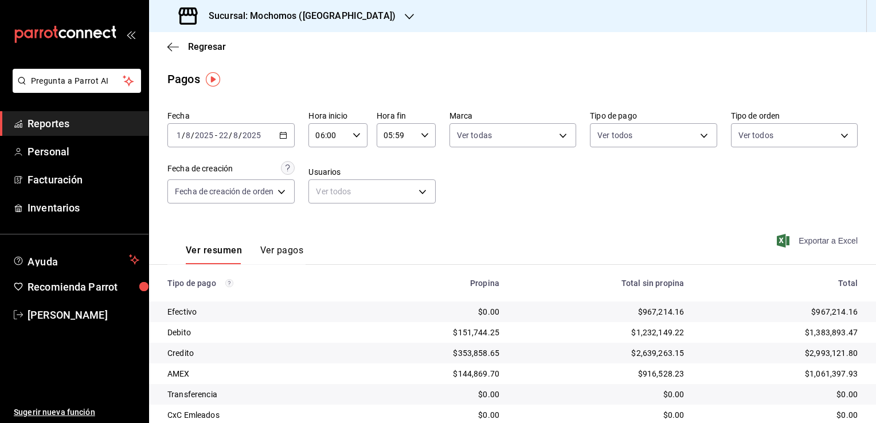
click at [830, 244] on span "Exportar a Excel" at bounding box center [818, 241] width 79 height 14
click at [84, 121] on span "Reportes" at bounding box center [84, 123] width 112 height 15
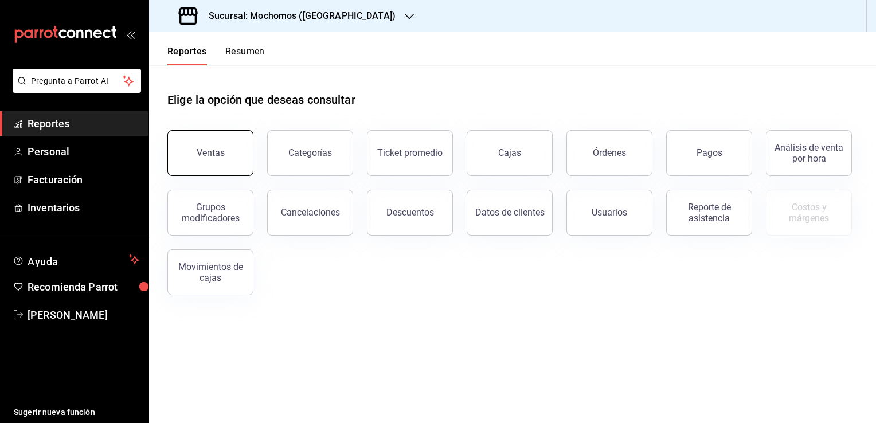
click at [235, 147] on button "Ventas" at bounding box center [210, 153] width 86 height 46
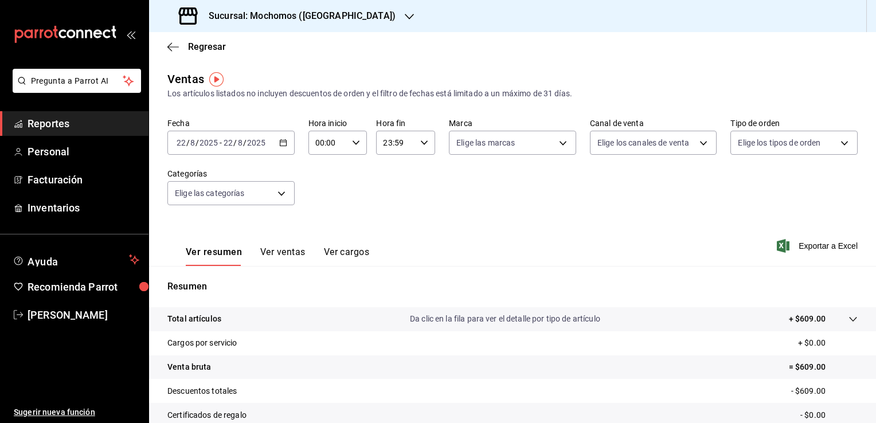
click at [284, 146] on \(Stroke\) "button" at bounding box center [283, 143] width 7 height 6
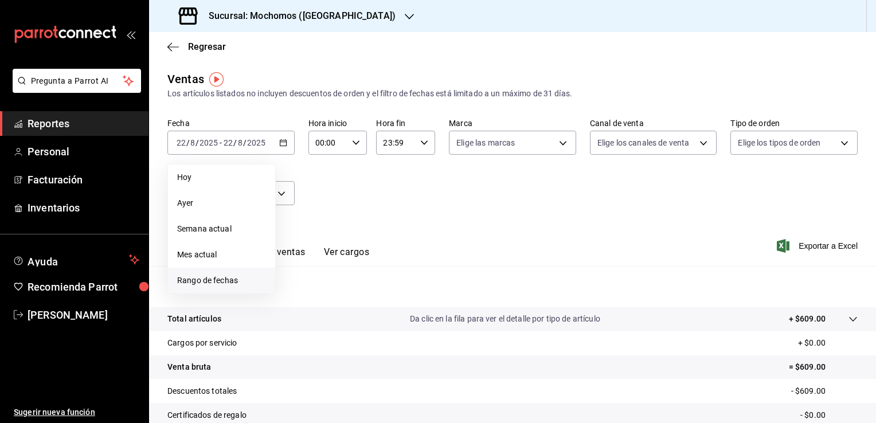
click at [241, 285] on span "Rango de fechas" at bounding box center [221, 280] width 89 height 12
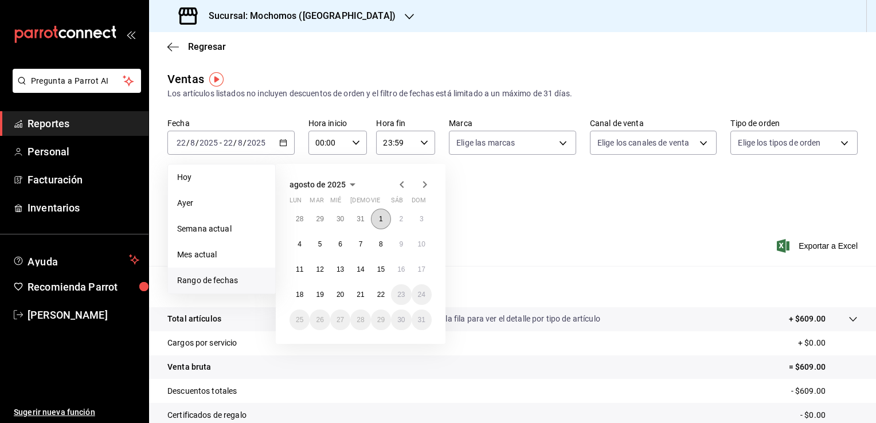
click at [381, 220] on abbr "1" at bounding box center [381, 219] width 4 height 8
click at [377, 293] on abbr "22" at bounding box center [380, 295] width 7 height 8
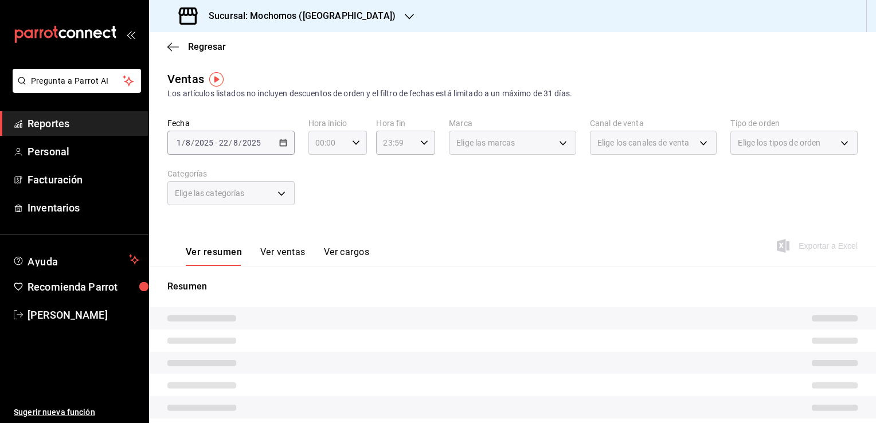
click at [355, 142] on \(Stroke\) "button" at bounding box center [355, 142] width 7 height 4
click at [325, 225] on span "02" at bounding box center [321, 226] width 11 height 9
type input "02:00"
click at [321, 203] on span "06" at bounding box center [321, 199] width 11 height 9
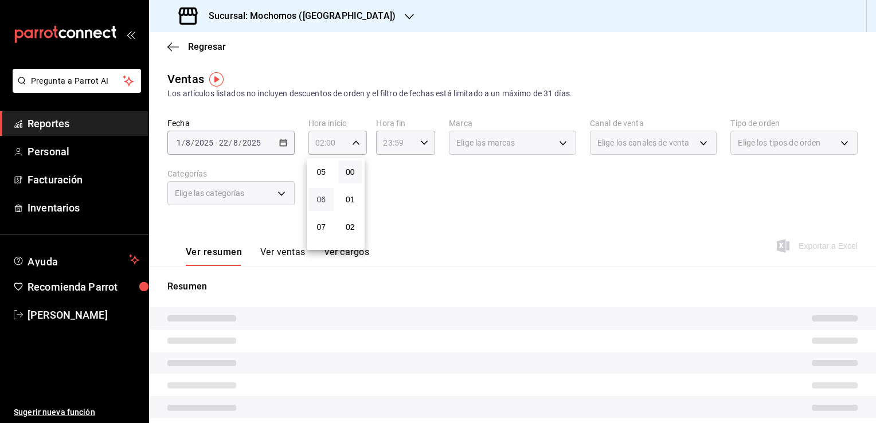
type input "06:00"
click at [423, 198] on div at bounding box center [438, 211] width 876 height 423
click at [421, 143] on icon "button" at bounding box center [424, 143] width 8 height 8
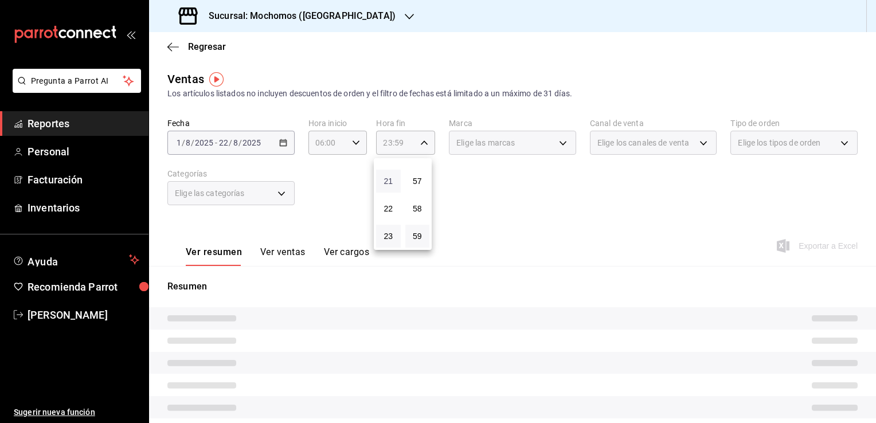
click at [385, 176] on span "21" at bounding box center [388, 180] width 11 height 9
type input "21:59"
click at [386, 210] on span "05" at bounding box center [388, 211] width 11 height 9
type input "05:59"
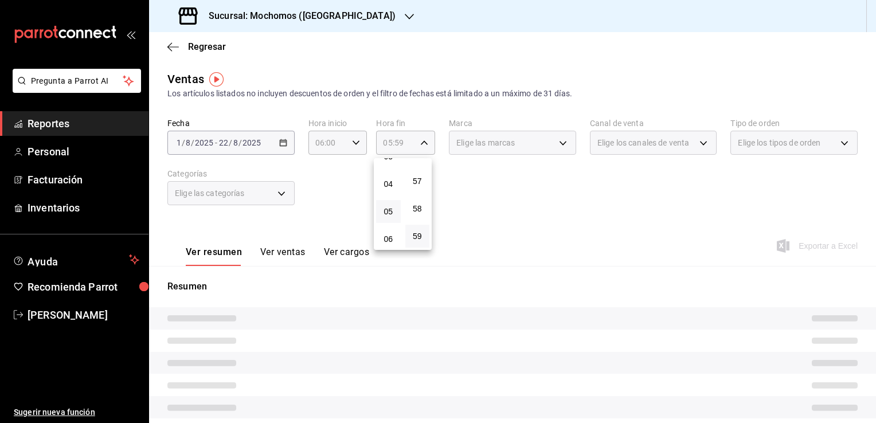
click at [486, 212] on div at bounding box center [438, 211] width 876 height 423
click at [558, 144] on div "Elige las marcas" at bounding box center [512, 143] width 127 height 24
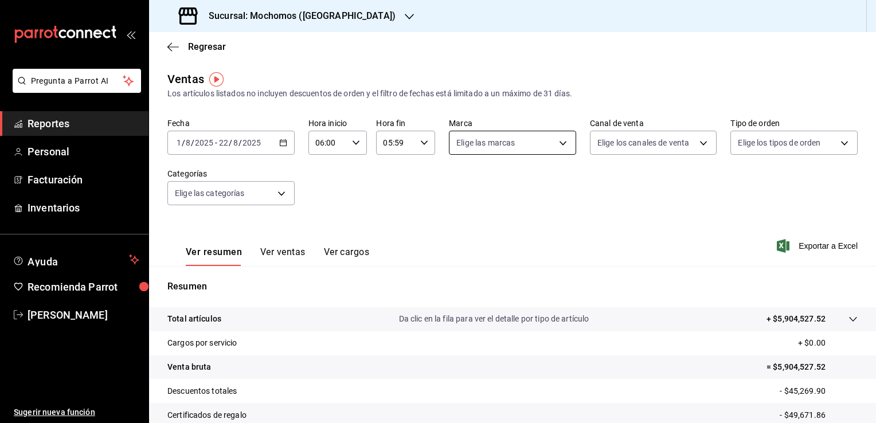
click at [555, 144] on body "Pregunta a Parrot AI Reportes Personal Facturación Inventarios Ayuda Recomienda…" at bounding box center [438, 211] width 876 height 423
click at [521, 193] on li "Ver todas" at bounding box center [527, 186] width 163 height 34
type input "562d5b5b-21a2-4ace-a941-66278f4a6c49"
checkbox input "true"
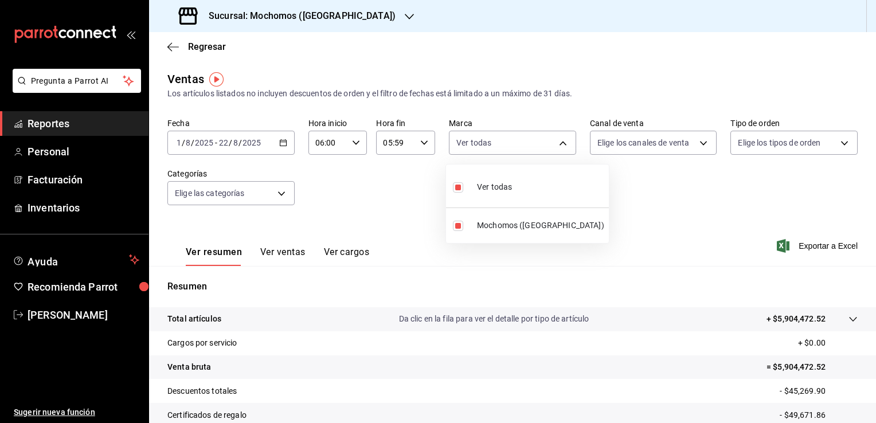
click at [642, 207] on div at bounding box center [438, 211] width 876 height 423
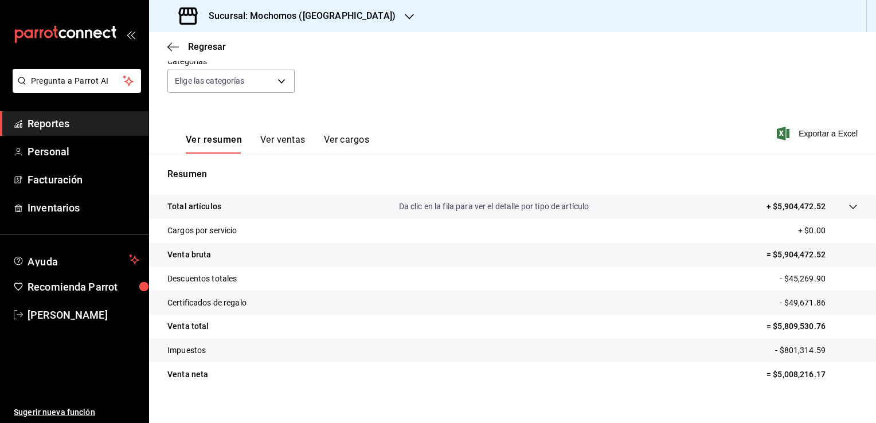
scroll to position [112, 0]
click at [811, 131] on span "Exportar a Excel" at bounding box center [818, 134] width 79 height 14
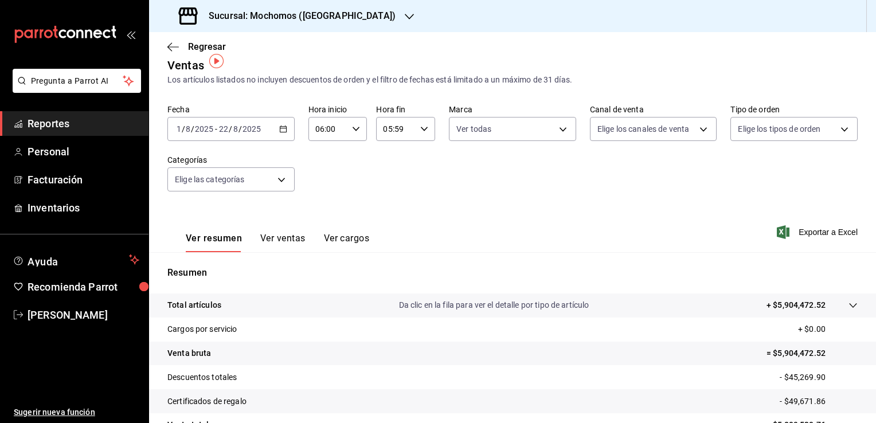
scroll to position [6, 0]
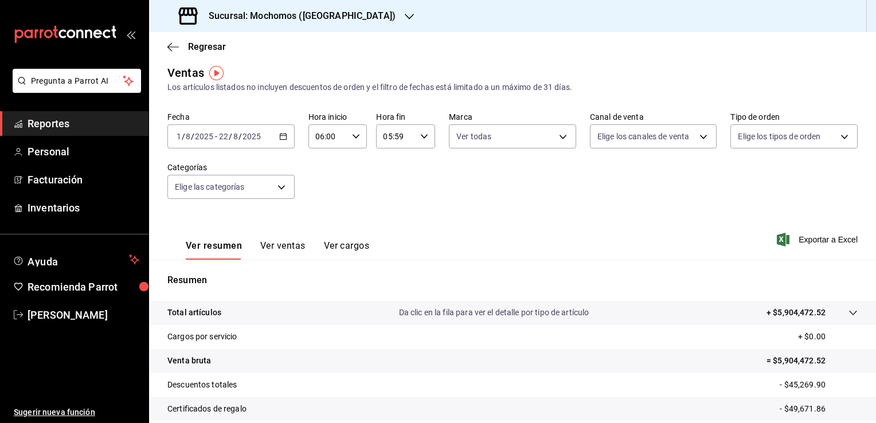
click at [280, 134] on \(Stroke\) "button" at bounding box center [283, 137] width 7 height 6
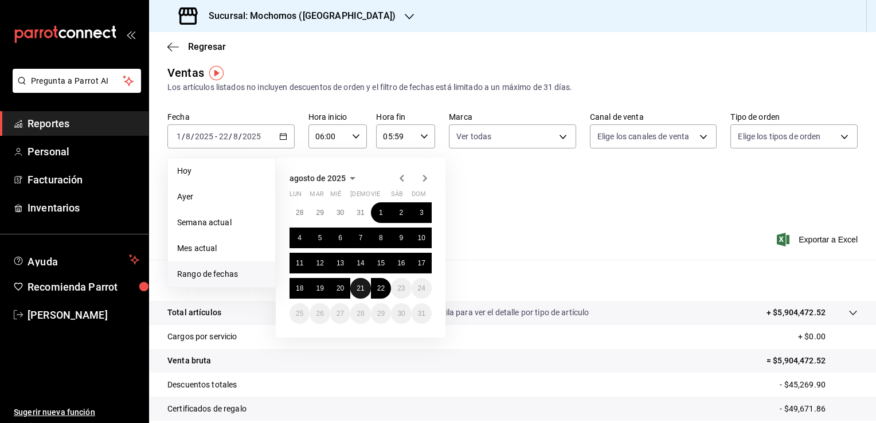
click at [359, 290] on abbr "21" at bounding box center [359, 288] width 7 height 8
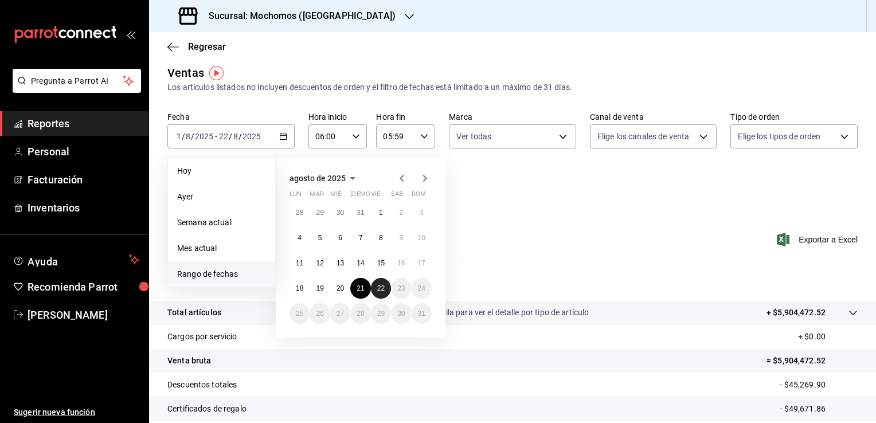
click at [380, 289] on abbr "22" at bounding box center [380, 288] width 7 height 8
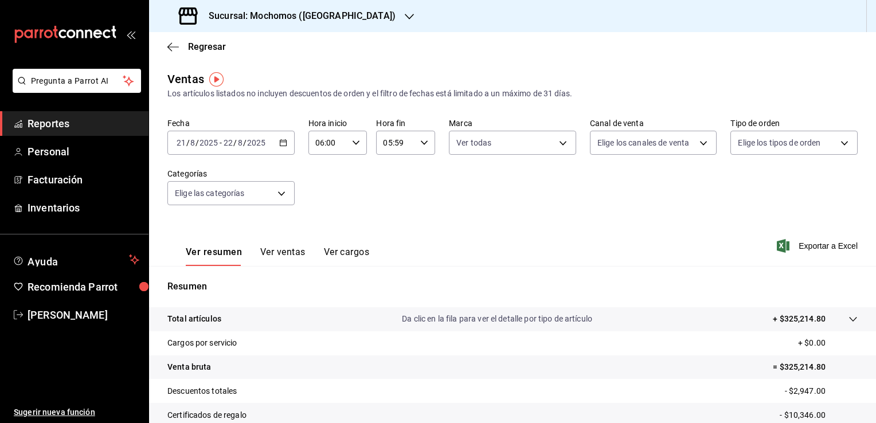
click at [61, 127] on span "Reportes" at bounding box center [84, 123] width 112 height 15
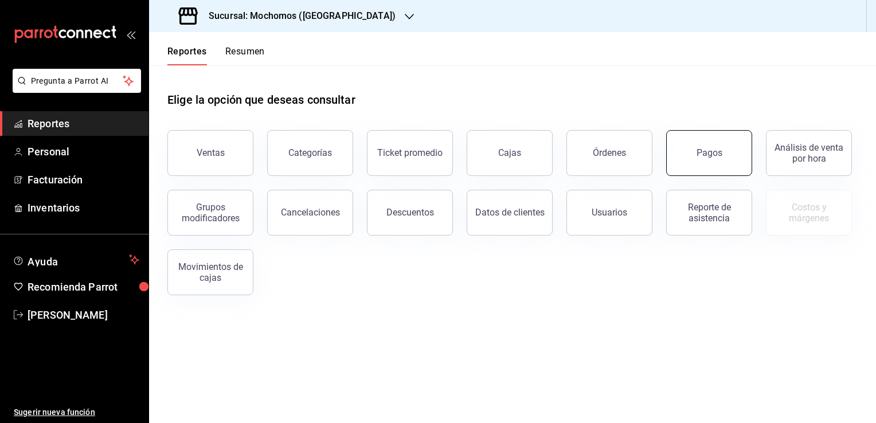
click at [690, 150] on button "Pagos" at bounding box center [709, 153] width 86 height 46
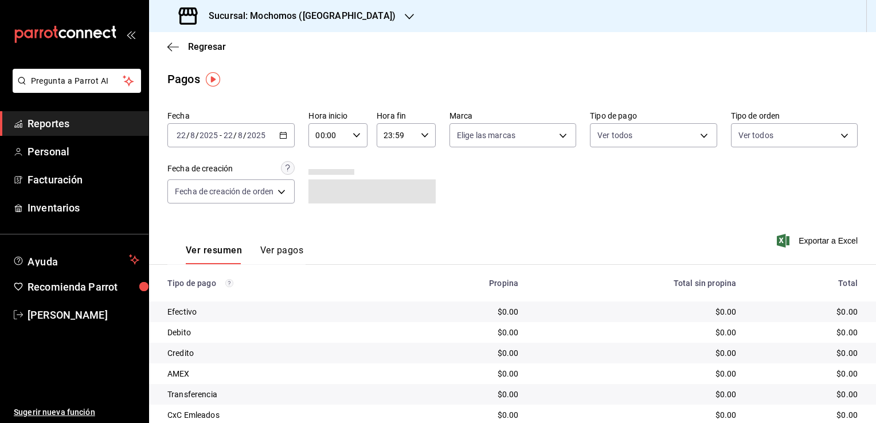
click at [287, 139] on icon "button" at bounding box center [283, 135] width 8 height 8
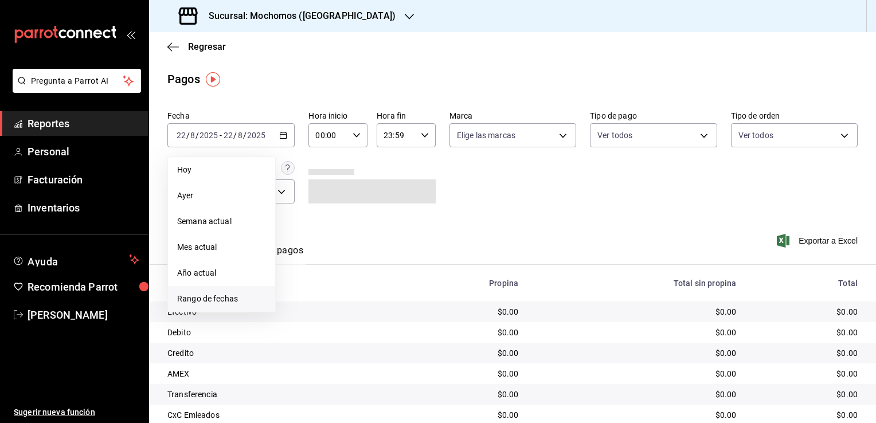
click at [241, 295] on span "Rango de fechas" at bounding box center [221, 299] width 89 height 12
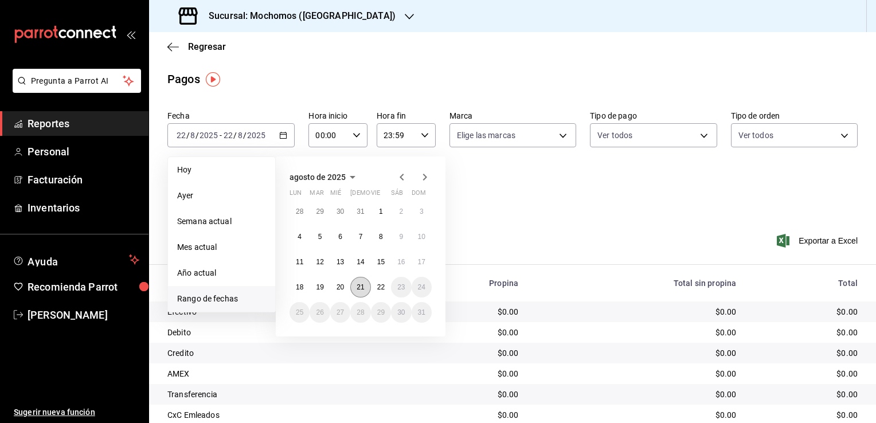
click at [362, 286] on abbr "21" at bounding box center [359, 287] width 7 height 8
click at [377, 288] on abbr "22" at bounding box center [380, 287] width 7 height 8
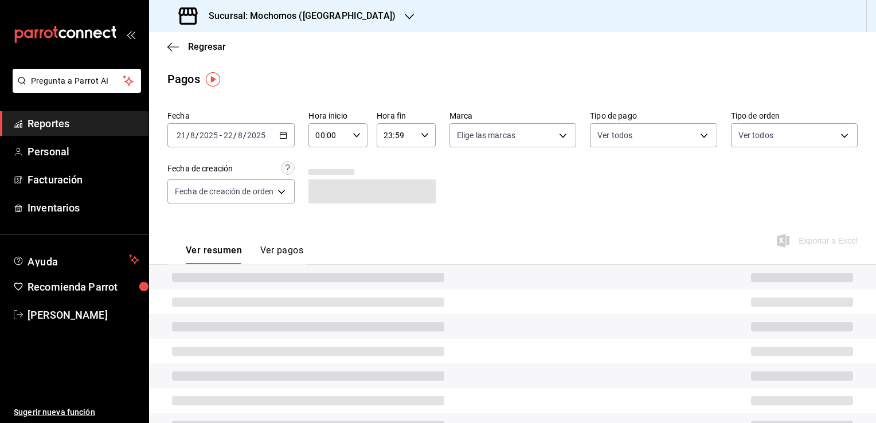
click at [358, 134] on icon "button" at bounding box center [356, 135] width 8 height 8
click at [321, 222] on span "02" at bounding box center [324, 219] width 11 height 9
type input "02:00"
click at [321, 219] on span "06" at bounding box center [324, 214] width 11 height 9
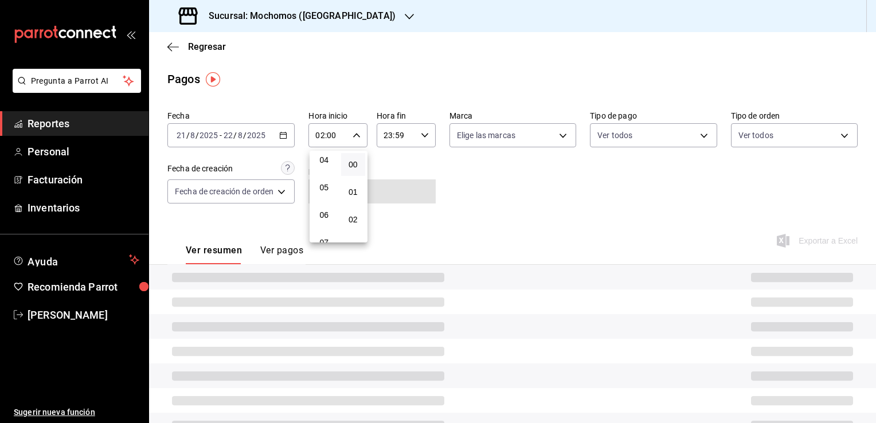
type input "06:00"
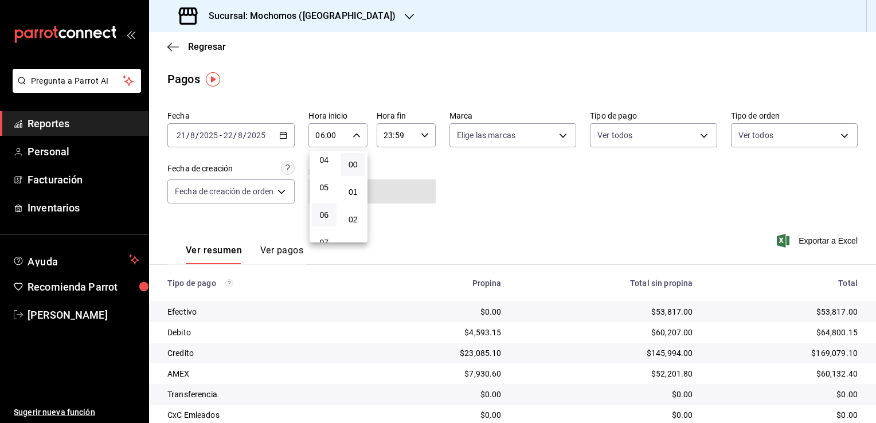
click at [449, 213] on div at bounding box center [438, 211] width 876 height 423
click at [423, 134] on icon "button" at bounding box center [425, 135] width 8 height 8
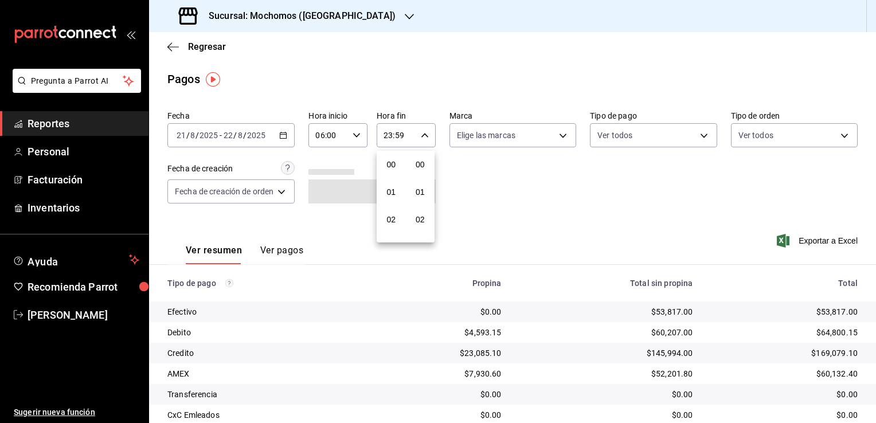
scroll to position [1586, 0]
click at [390, 164] on button "21" at bounding box center [391, 173] width 25 height 23
type input "21:59"
click at [390, 206] on span "05" at bounding box center [391, 203] width 11 height 9
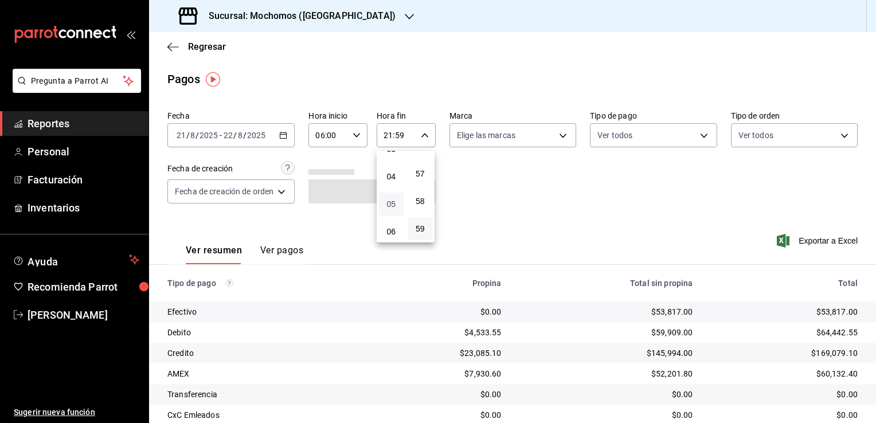
type input "05:59"
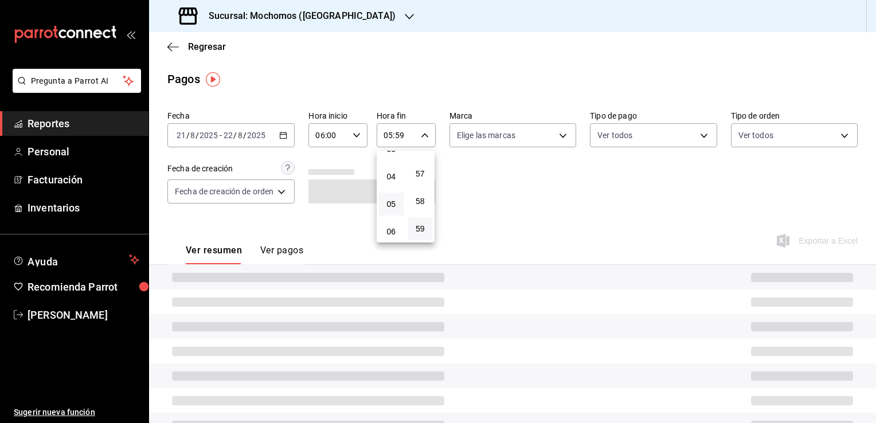
click at [471, 198] on div at bounding box center [438, 211] width 876 height 423
click at [562, 140] on body "Pregunta a Parrot AI Reportes Personal Facturación Inventarios Ayuda Recomienda…" at bounding box center [438, 211] width 876 height 423
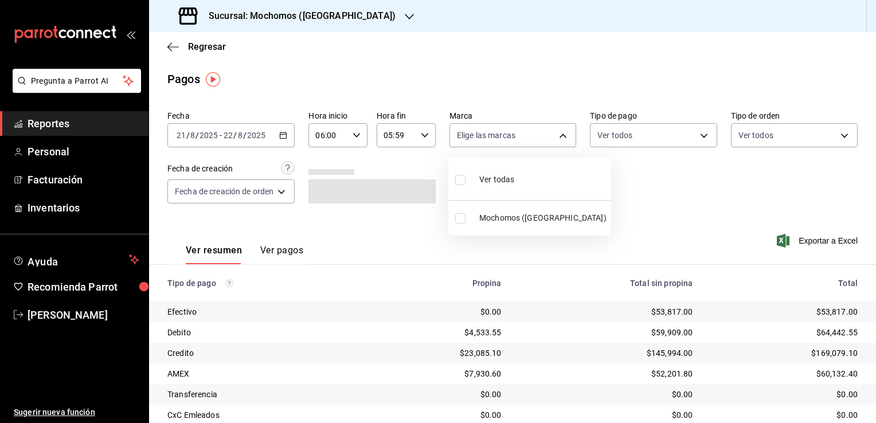
click at [508, 175] on span "Ver todas" at bounding box center [496, 180] width 35 height 12
type input "562d5b5b-21a2-4ace-a941-66278f4a6c49"
checkbox input "true"
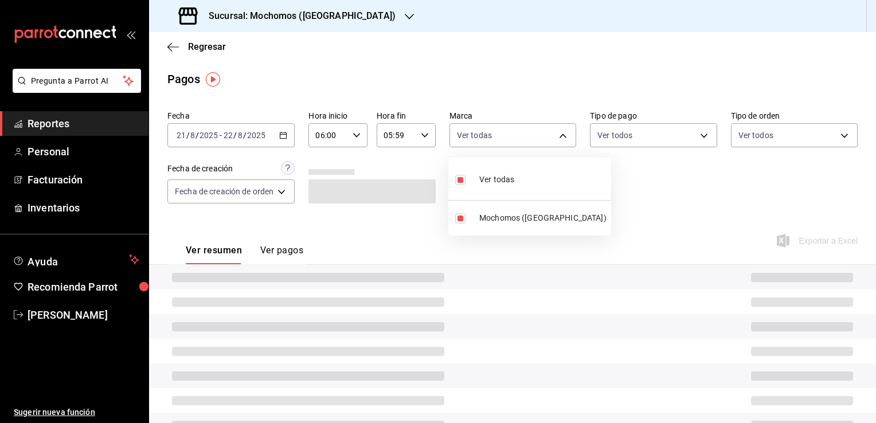
click at [618, 182] on div at bounding box center [438, 211] width 876 height 423
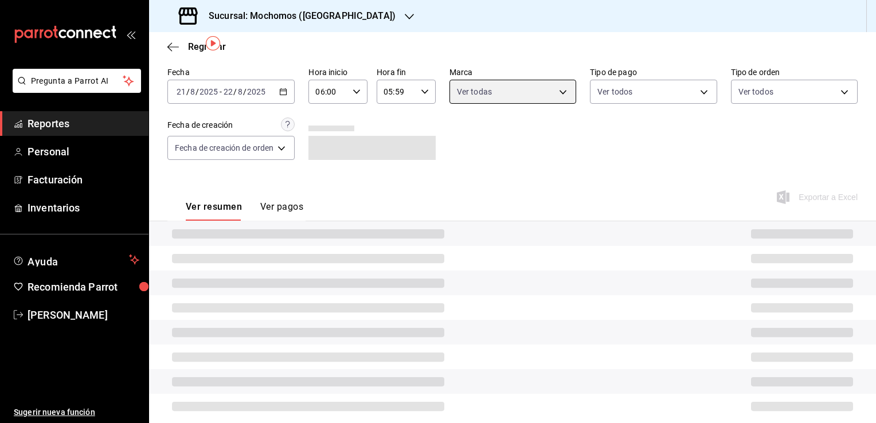
scroll to position [57, 0]
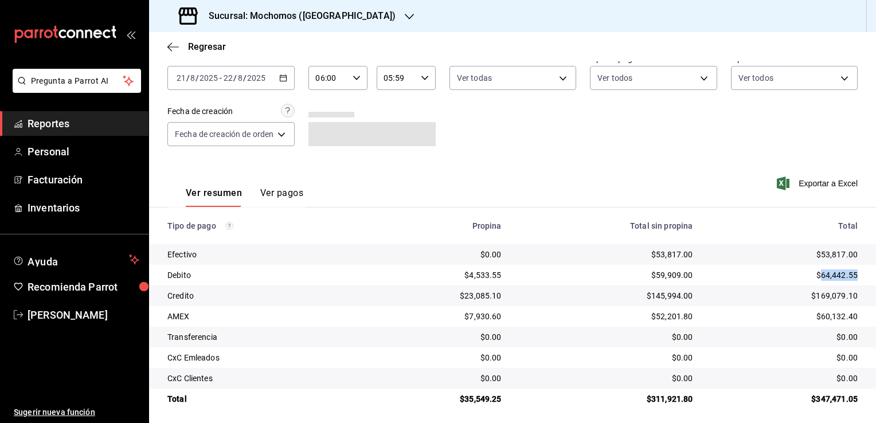
drag, startPoint x: 814, startPoint y: 276, endPoint x: 852, endPoint y: 276, distance: 38.4
click at [852, 276] on td "$64,442.55" at bounding box center [788, 275] width 174 height 21
copy div "64,442.55"
drag, startPoint x: 807, startPoint y: 295, endPoint x: 848, endPoint y: 295, distance: 41.3
click at [848, 295] on td "$169,079.10" at bounding box center [788, 295] width 174 height 21
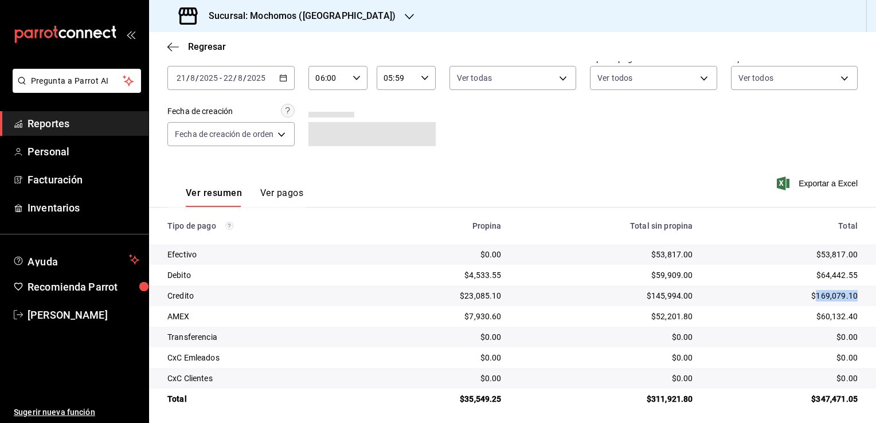
copy div "169,079.10"
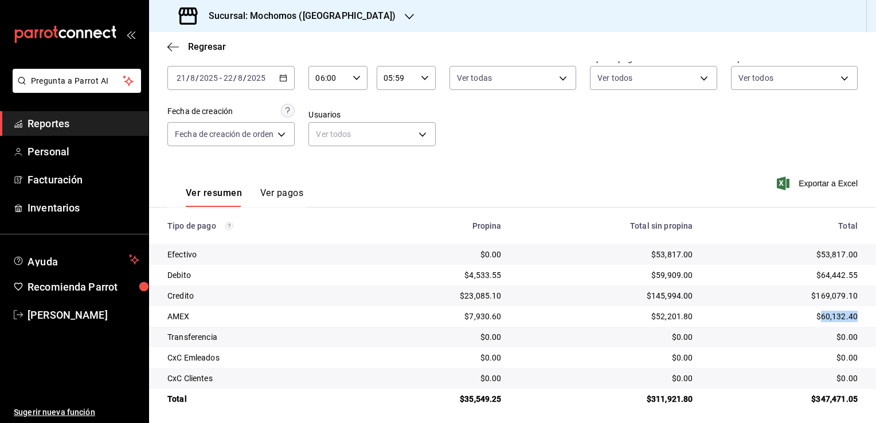
drag, startPoint x: 812, startPoint y: 315, endPoint x: 848, endPoint y: 314, distance: 36.1
click at [848, 314] on div "$60,132.40" at bounding box center [784, 316] width 147 height 11
copy div "60,132.40"
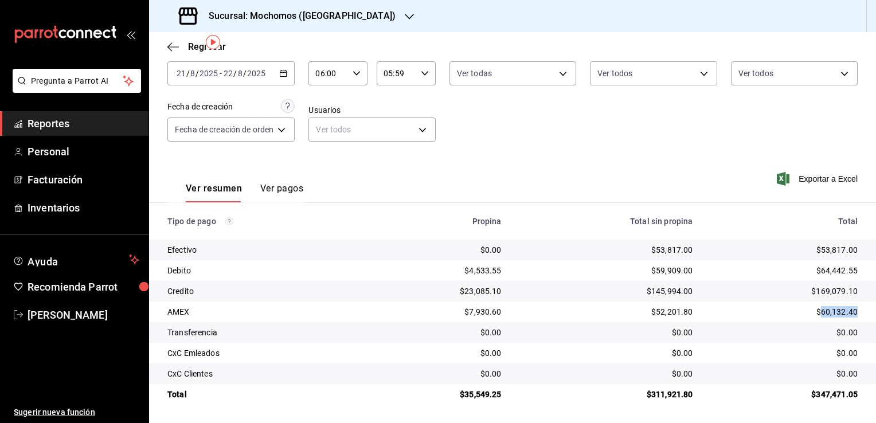
scroll to position [0, 0]
